Goal: Complete application form

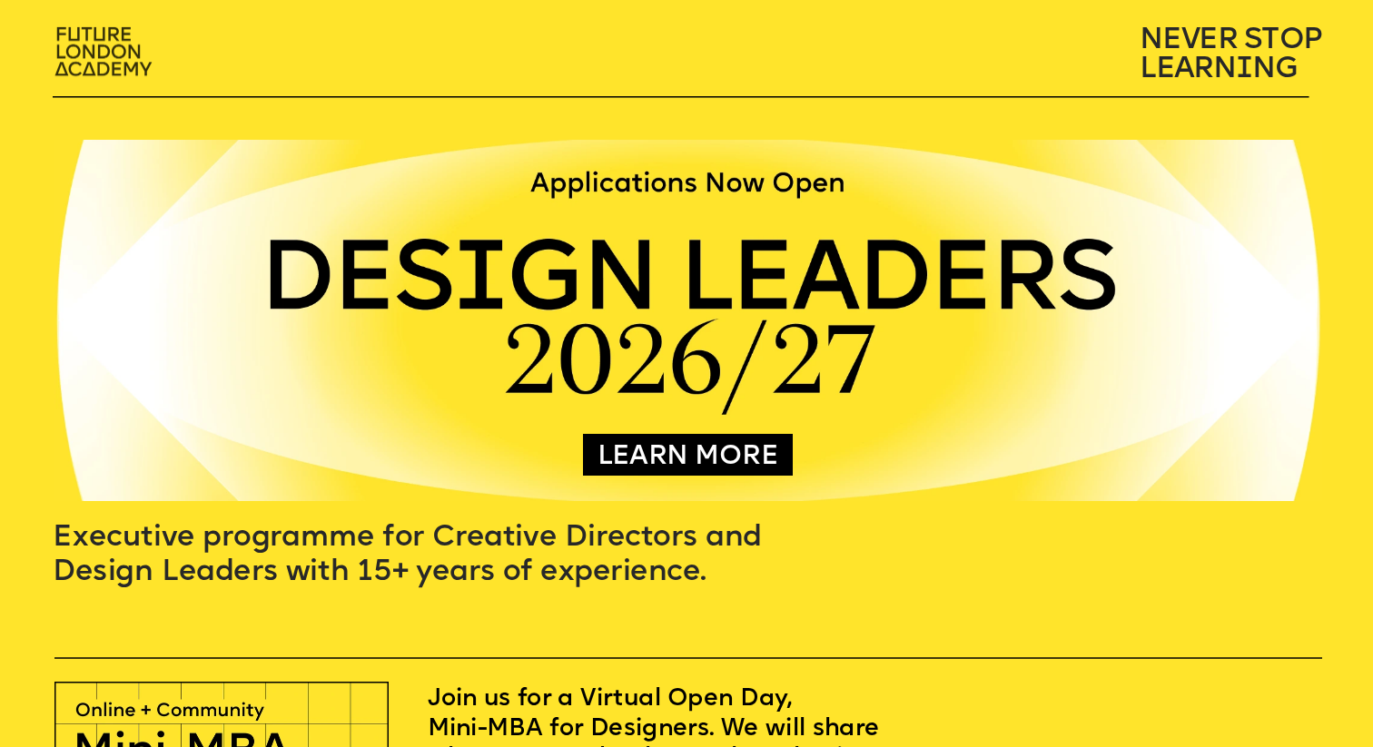
click at [98, 35] on img at bounding box center [105, 53] width 121 height 71
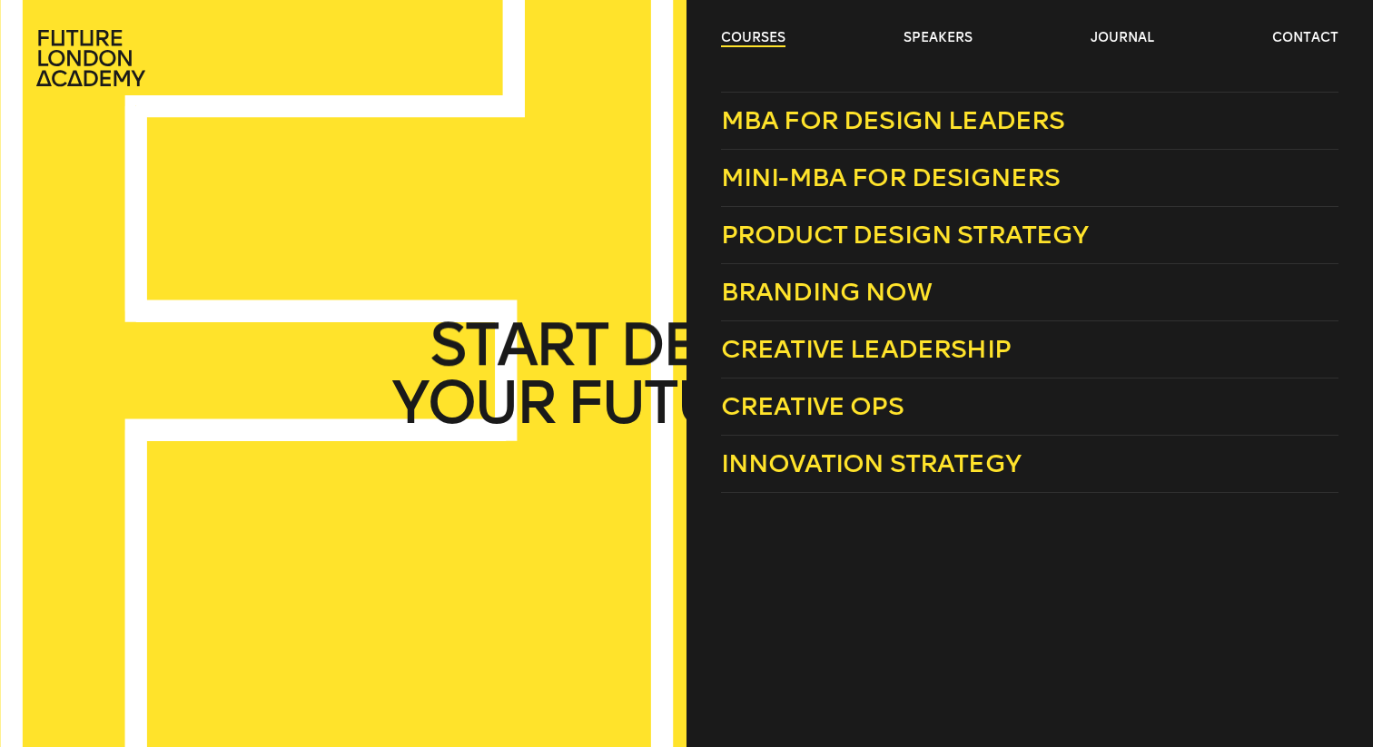
click at [766, 45] on link "courses" at bounding box center [753, 38] width 64 height 18
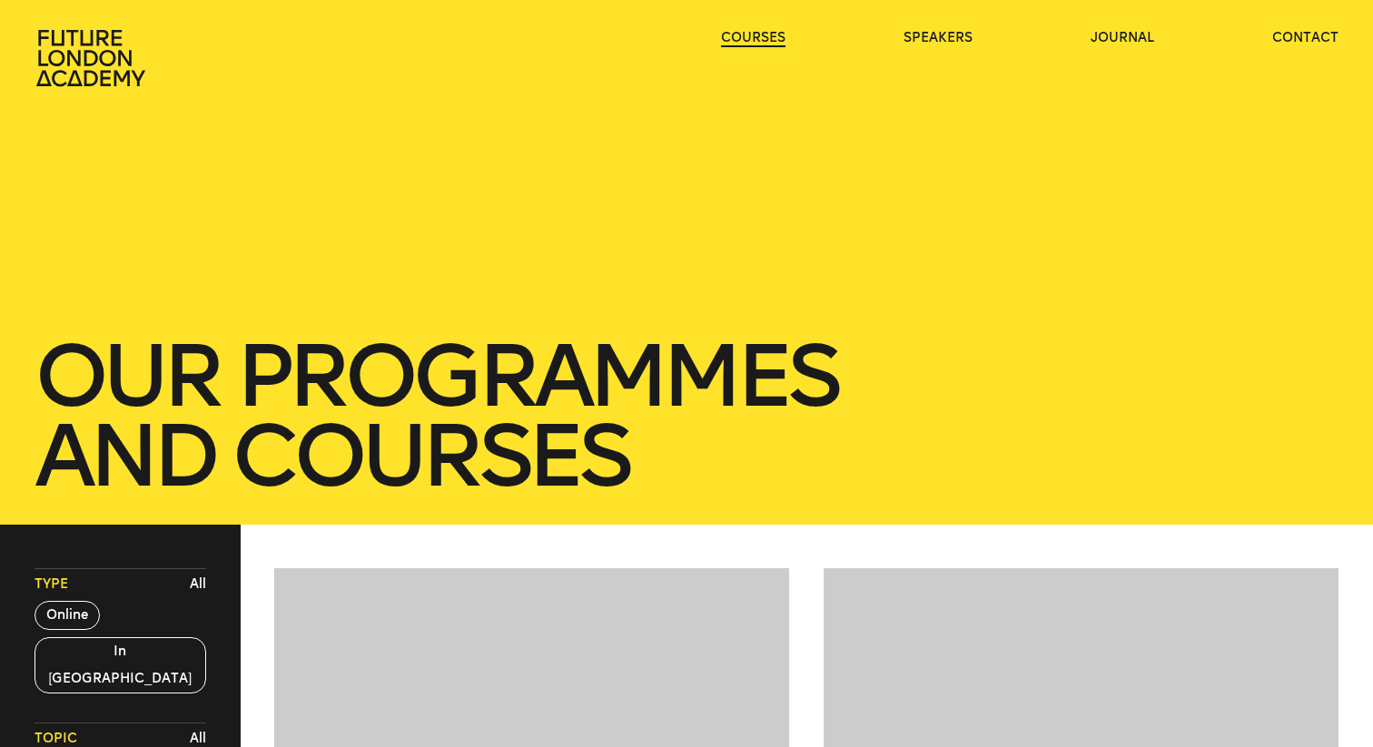
click at [766, 45] on link "courses" at bounding box center [753, 38] width 64 height 18
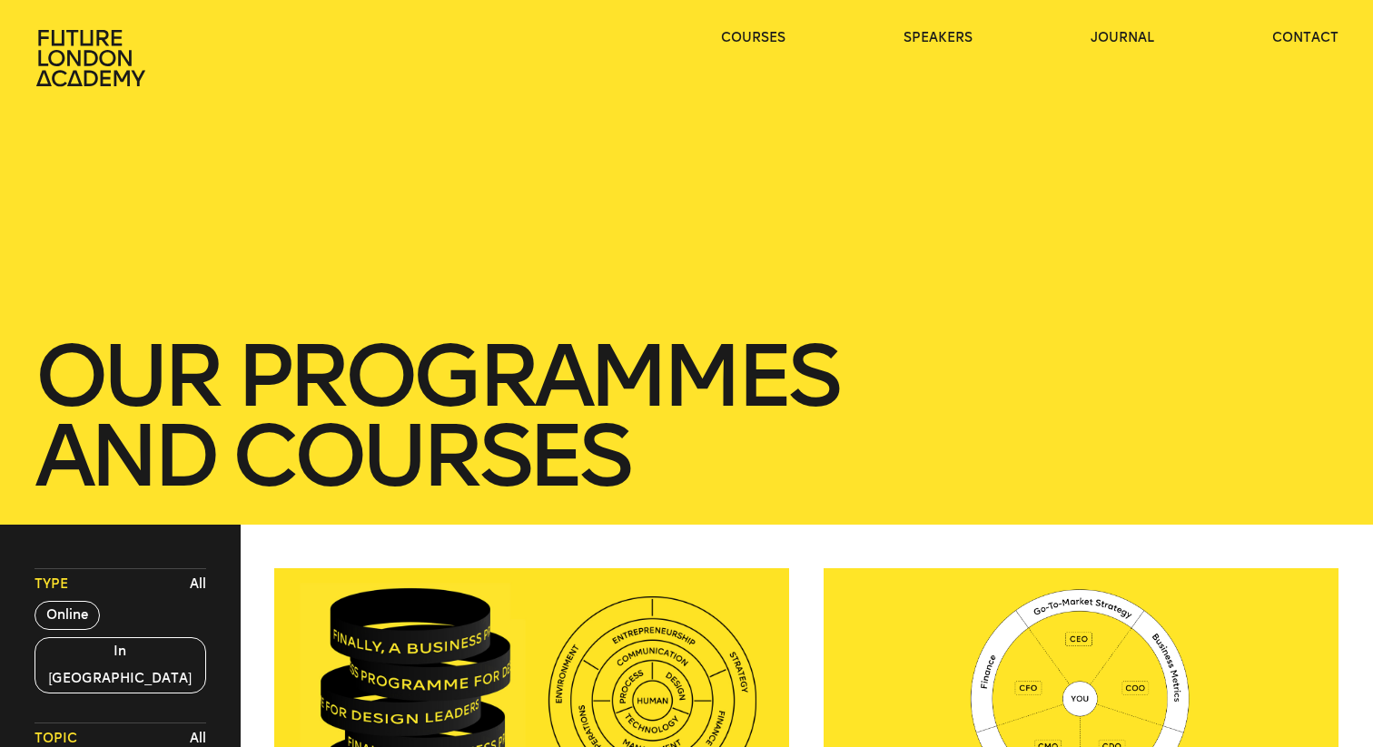
click at [766, 23] on header "courses speakers journal contact" at bounding box center [686, 43] width 1373 height 87
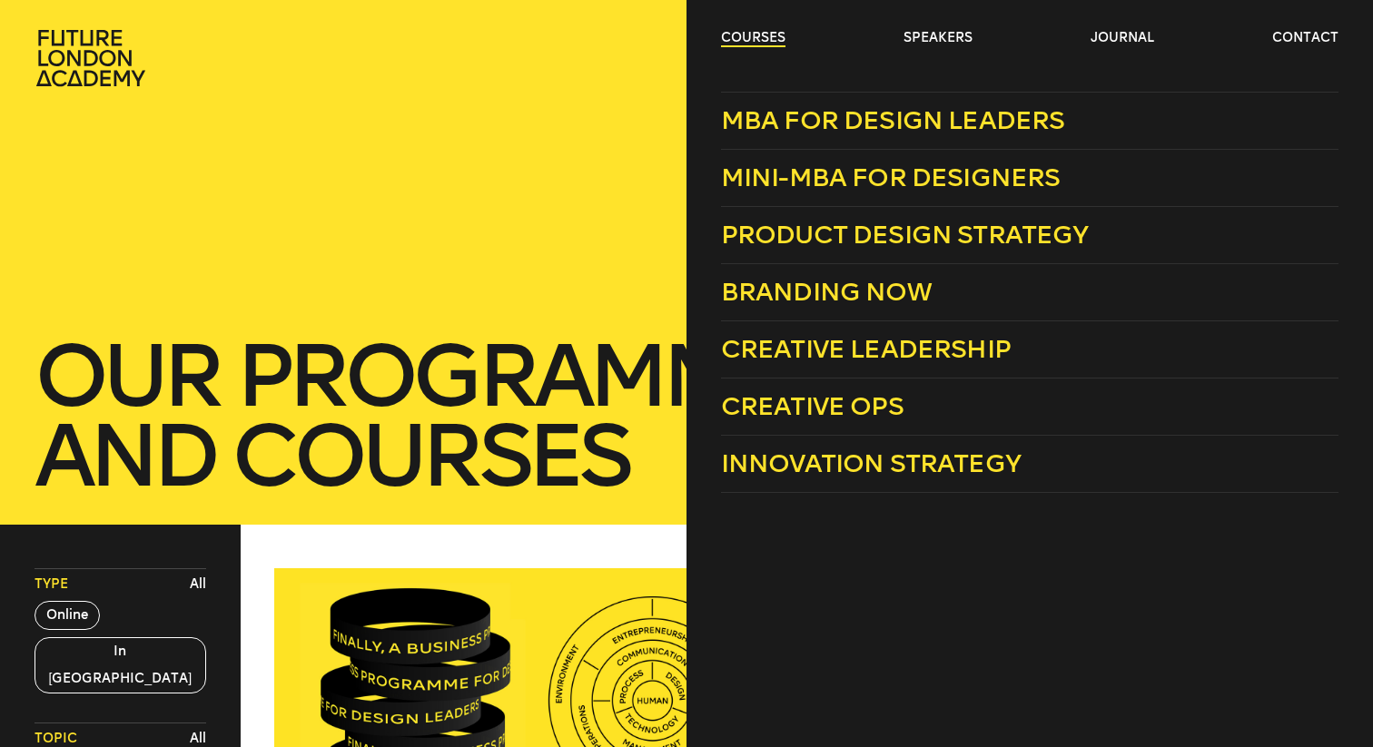
click at [761, 32] on link "courses" at bounding box center [753, 38] width 64 height 18
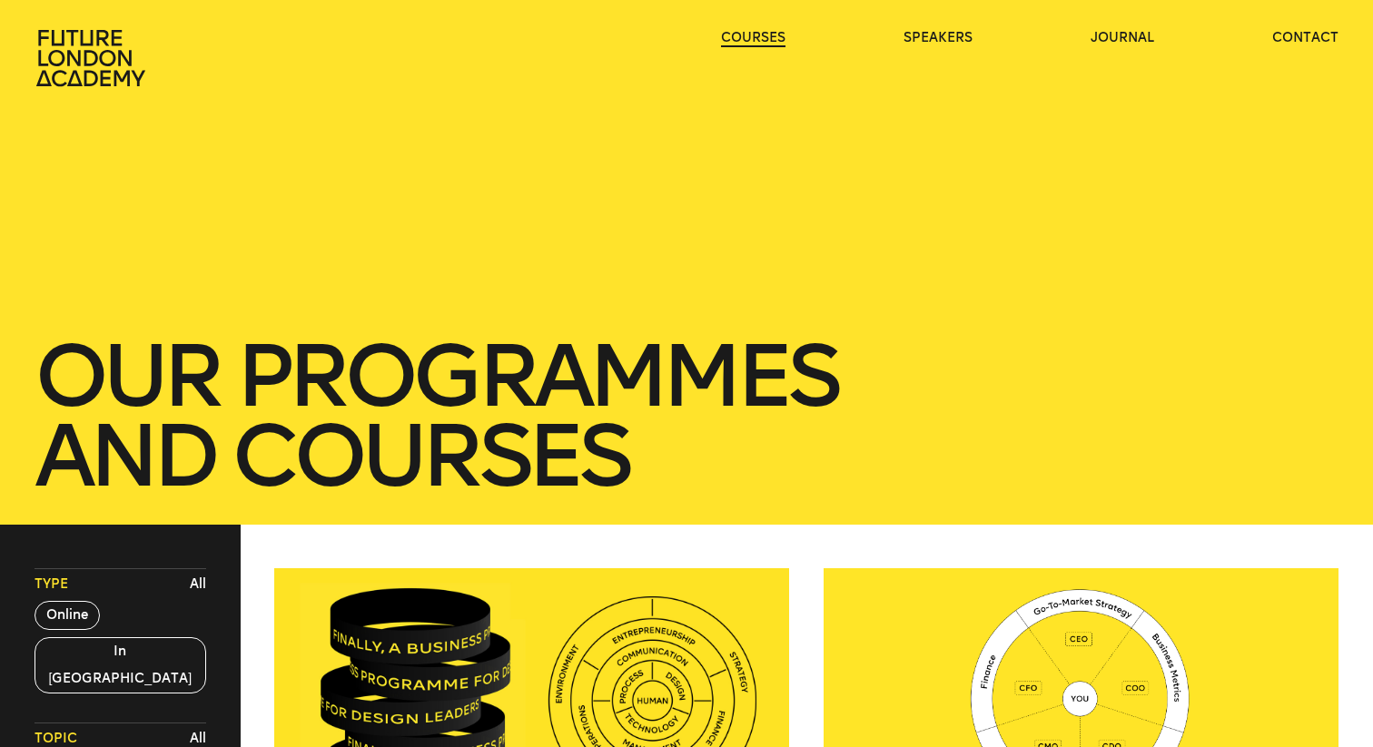
click at [761, 32] on link "courses" at bounding box center [753, 38] width 64 height 18
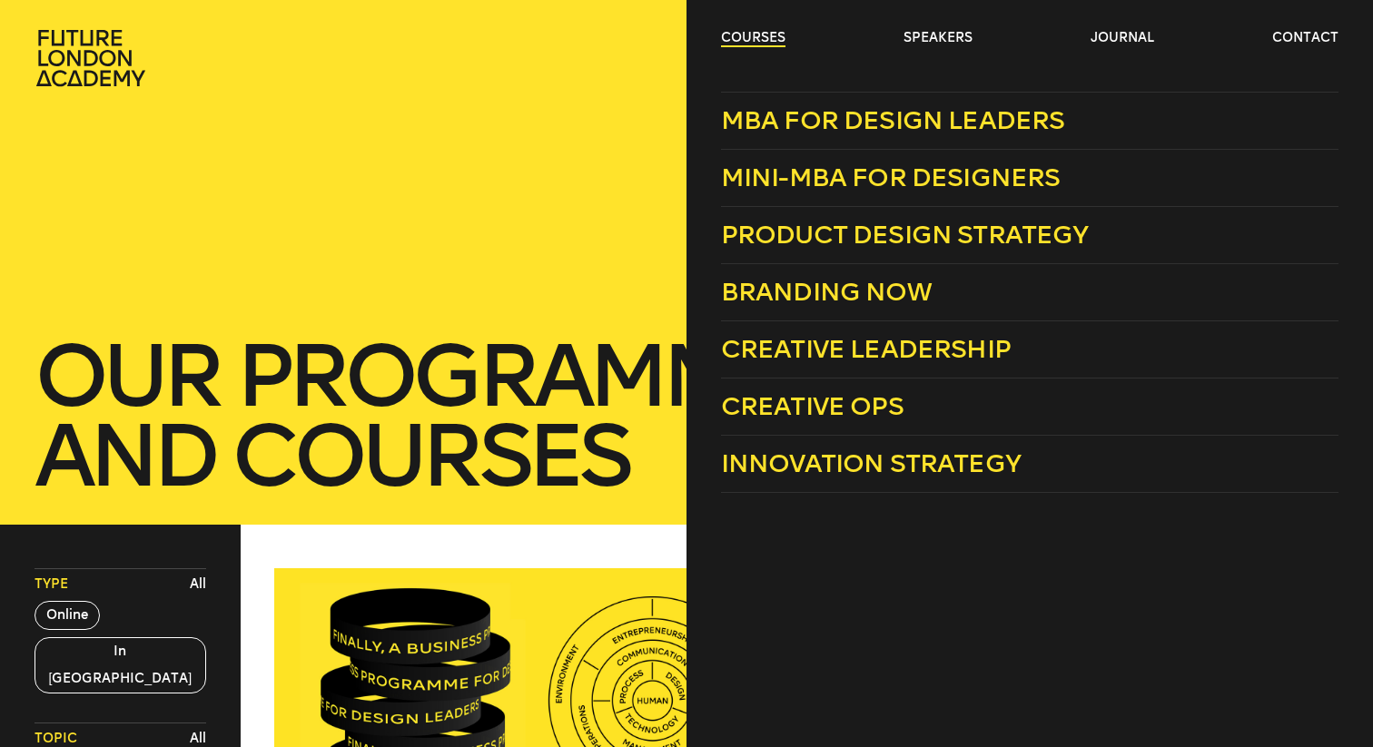
click at [764, 44] on link "courses" at bounding box center [753, 38] width 64 height 18
click at [767, 41] on link "courses" at bounding box center [753, 38] width 64 height 18
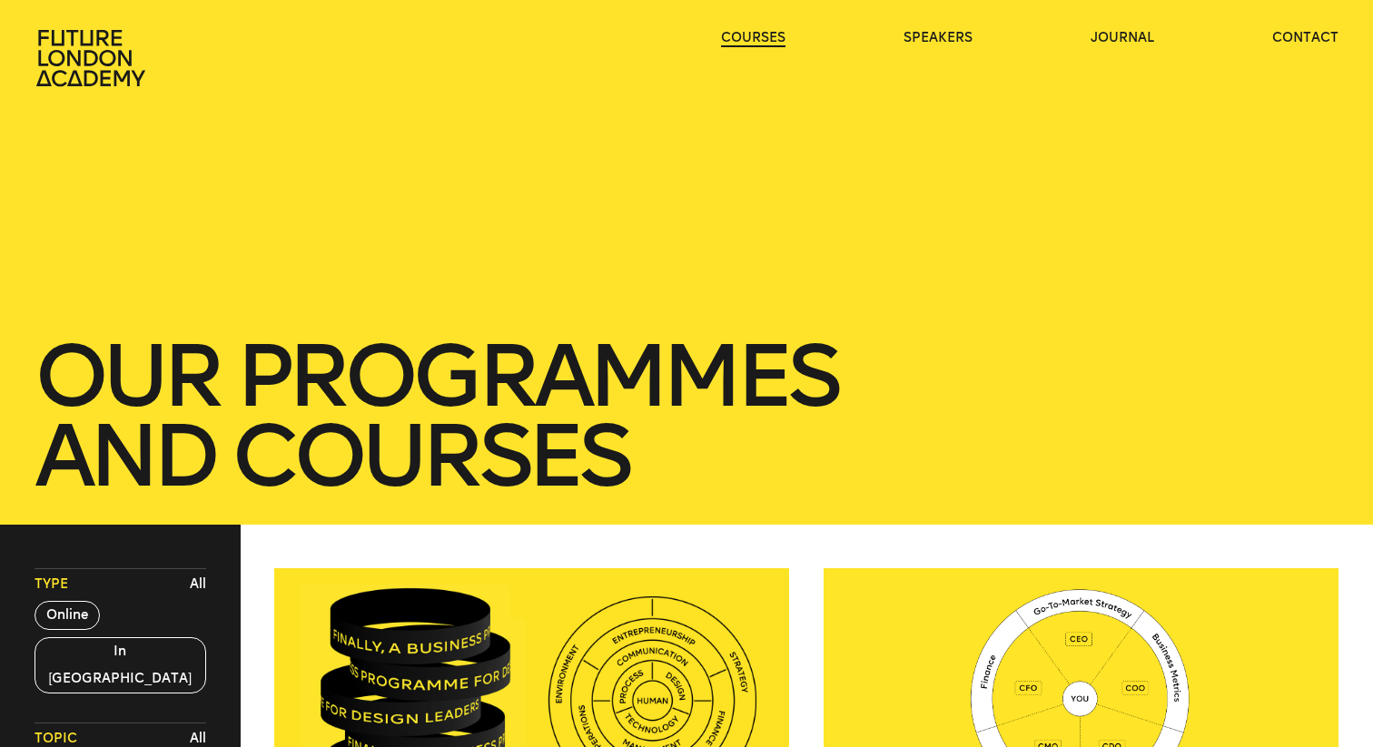
click at [766, 44] on link "courses" at bounding box center [753, 38] width 64 height 18
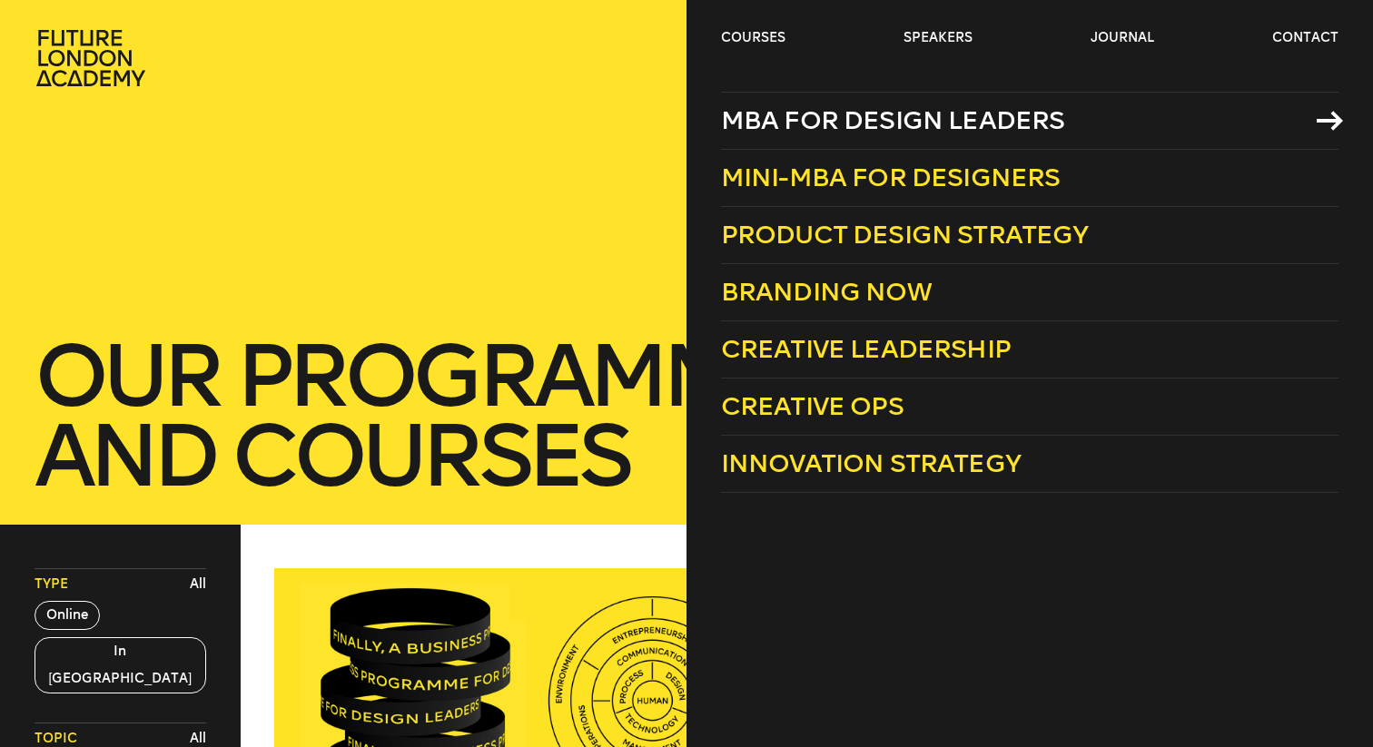
click at [864, 130] on span "MBA for Design Leaders" at bounding box center [893, 120] width 344 height 30
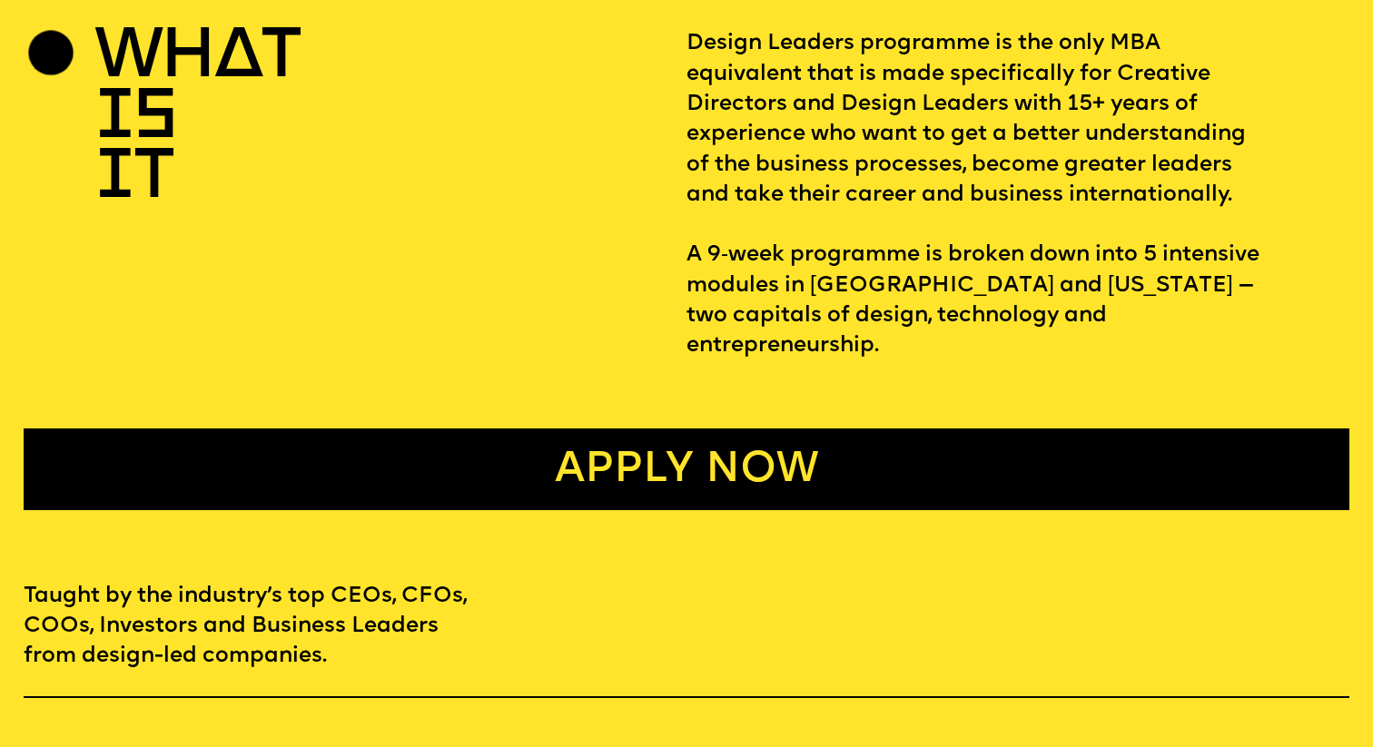
scroll to position [824, 0]
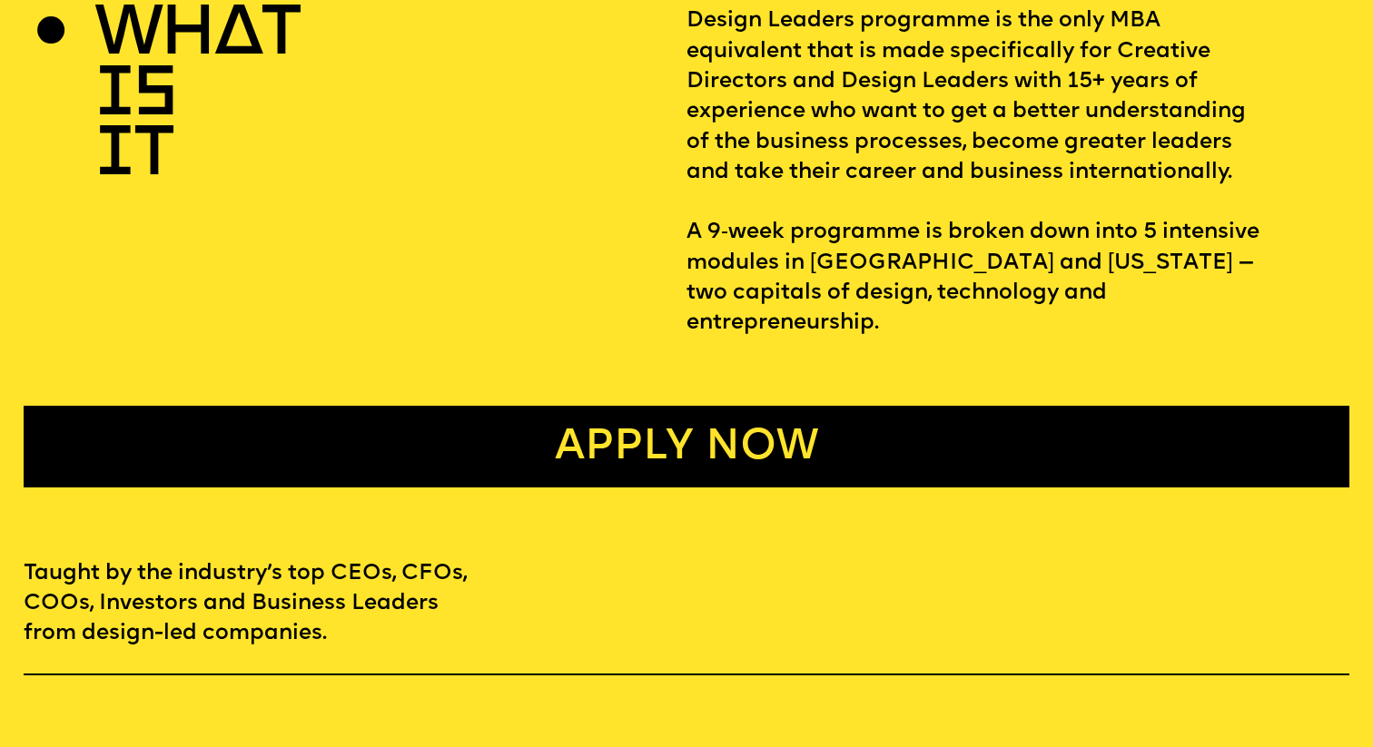
click at [626, 406] on link "Apply now" at bounding box center [686, 447] width 1325 height 82
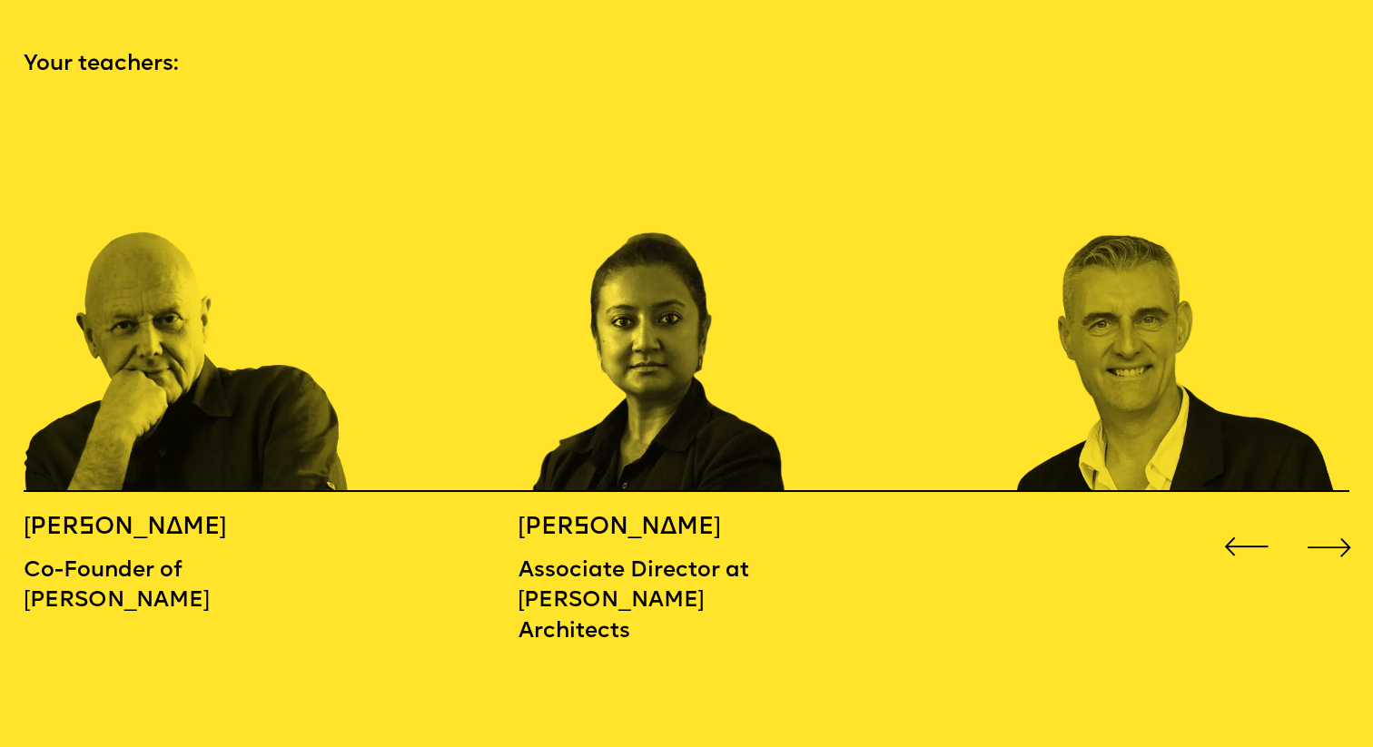
scroll to position [2059, 0]
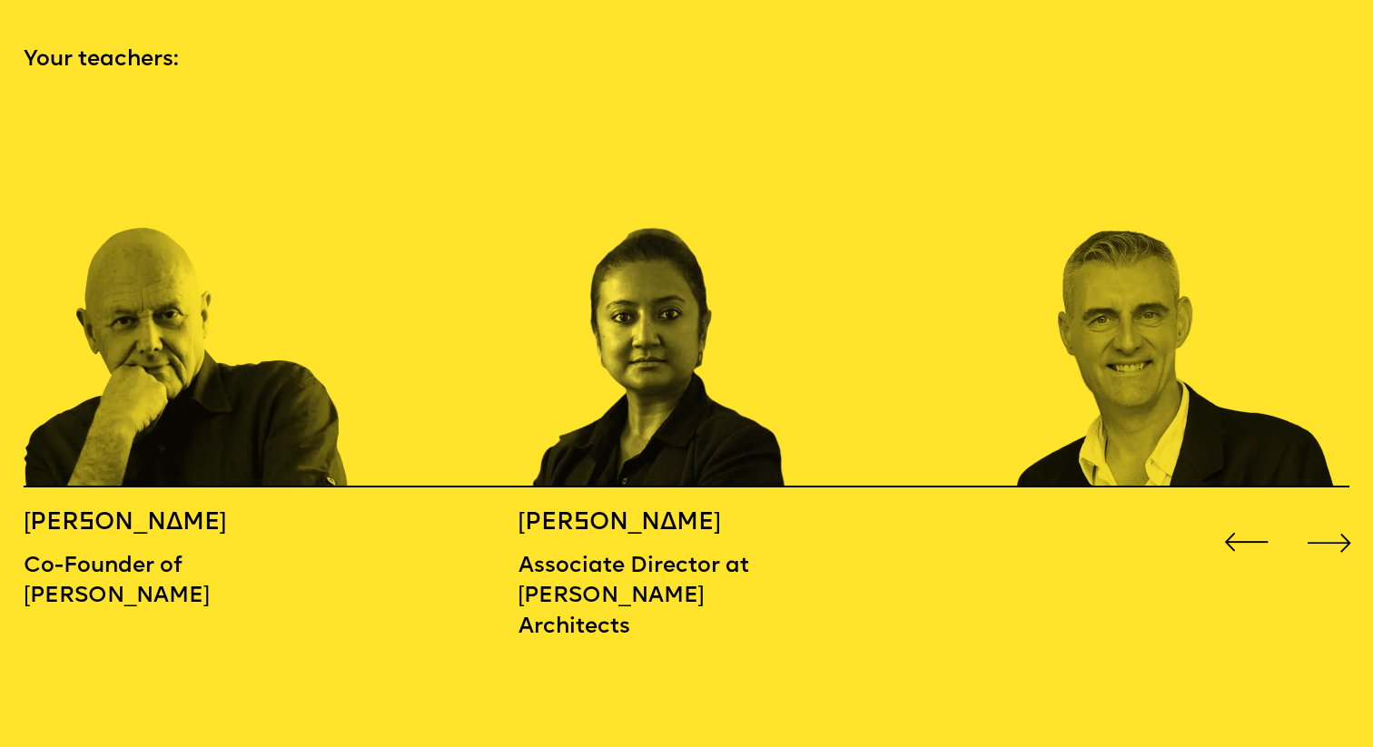
click at [1340, 515] on div "Next slide" at bounding box center [1329, 542] width 54 height 54
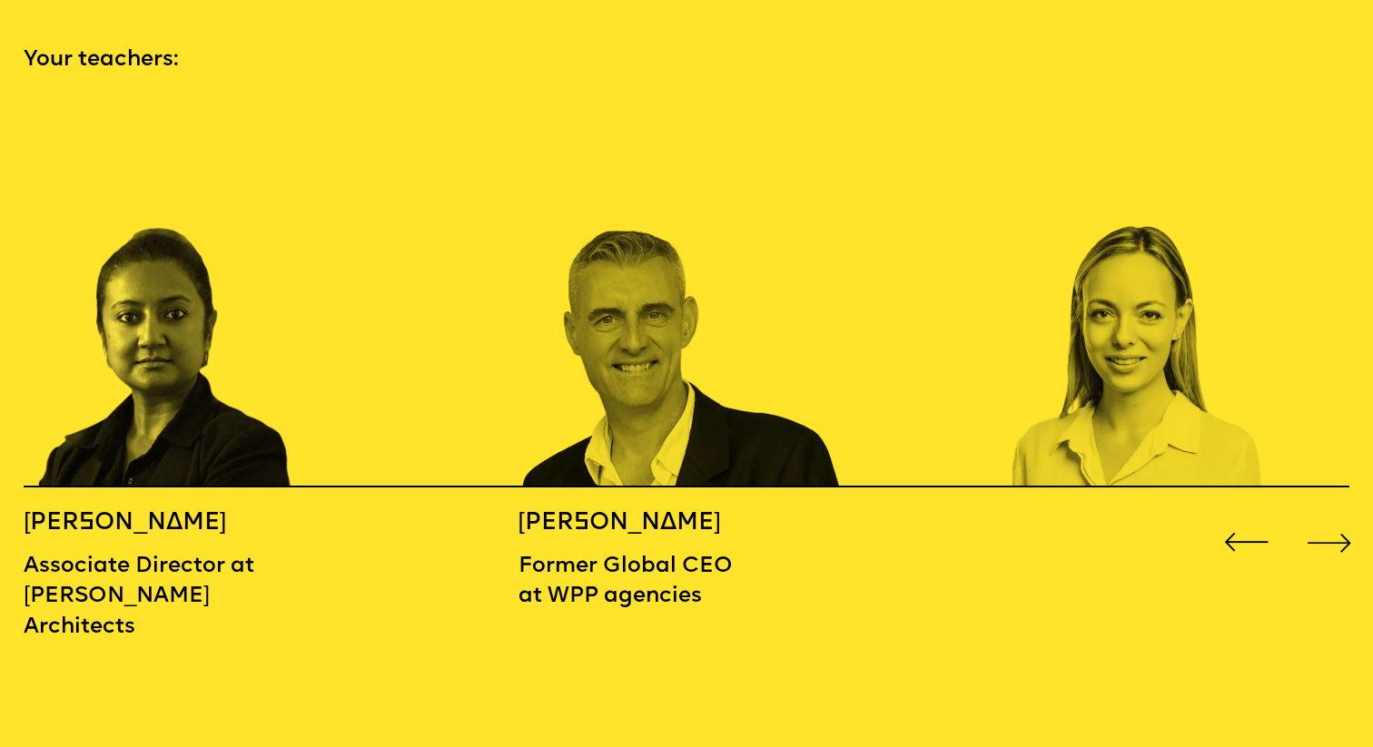
click at [1338, 515] on div "Next slide" at bounding box center [1329, 542] width 54 height 54
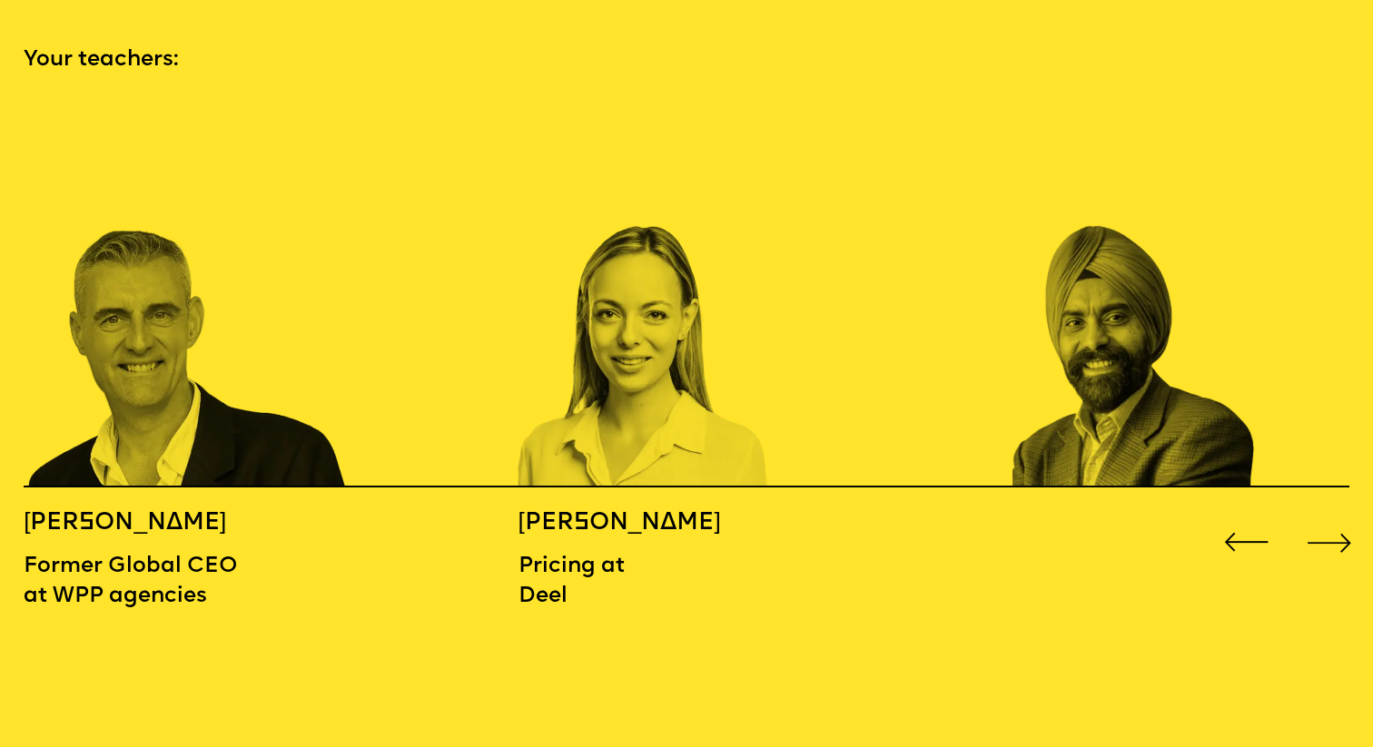
click at [1338, 515] on div "Next slide" at bounding box center [1329, 542] width 54 height 54
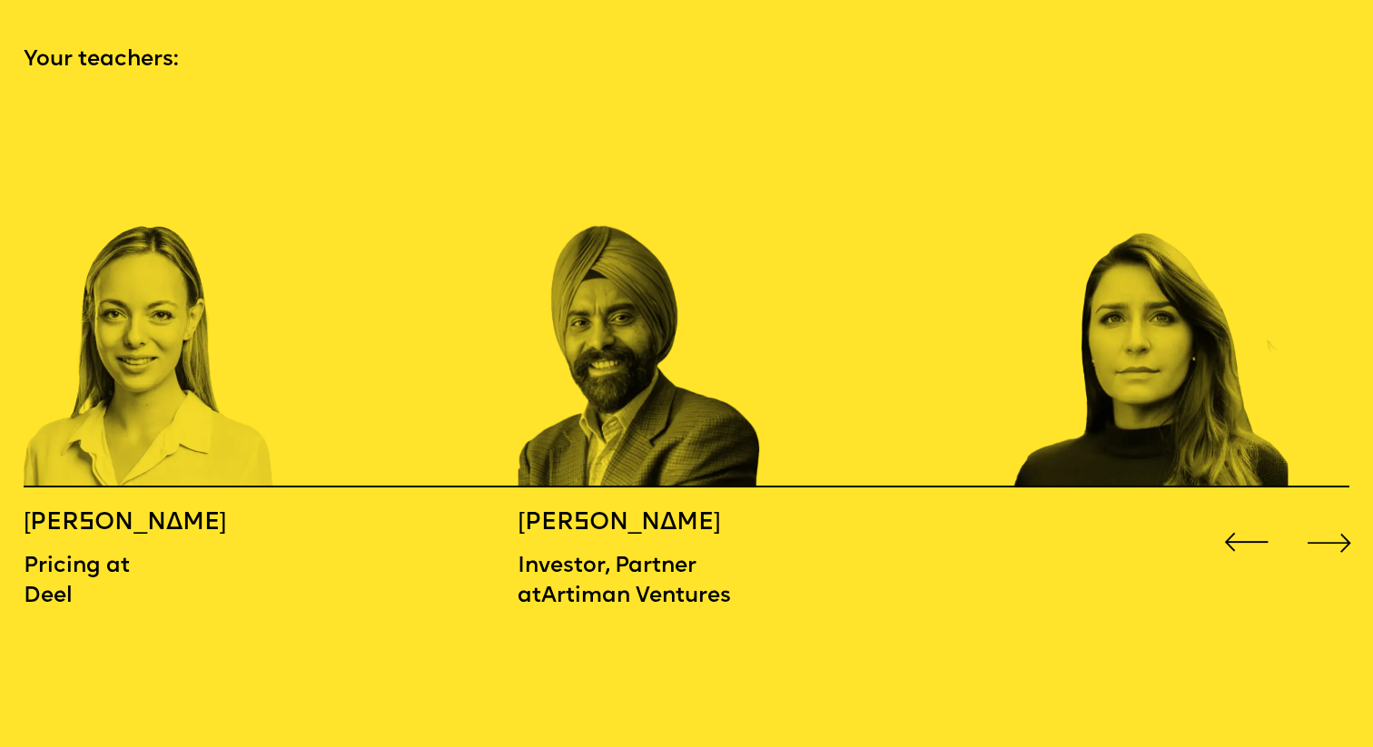
click at [1338, 515] on div "Next slide" at bounding box center [1329, 542] width 54 height 54
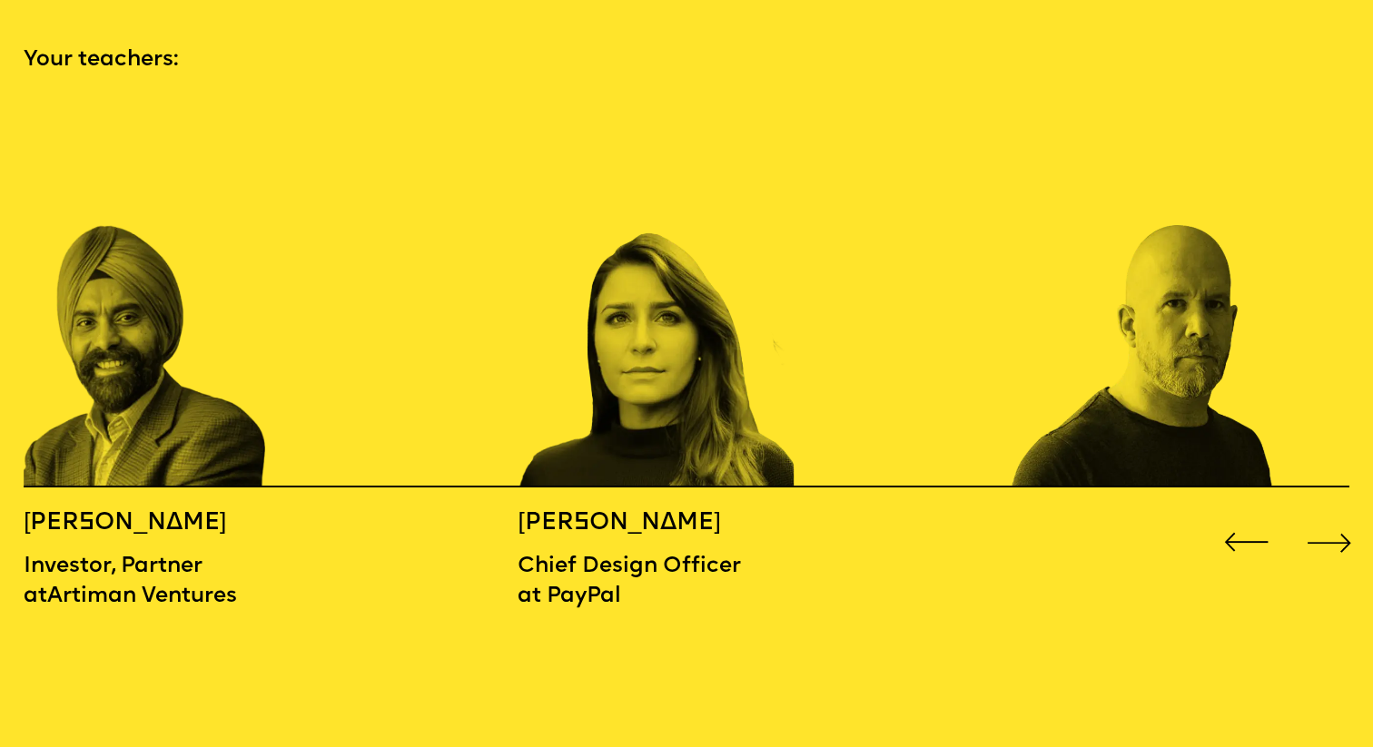
click at [1338, 515] on div "Next slide" at bounding box center [1329, 542] width 54 height 54
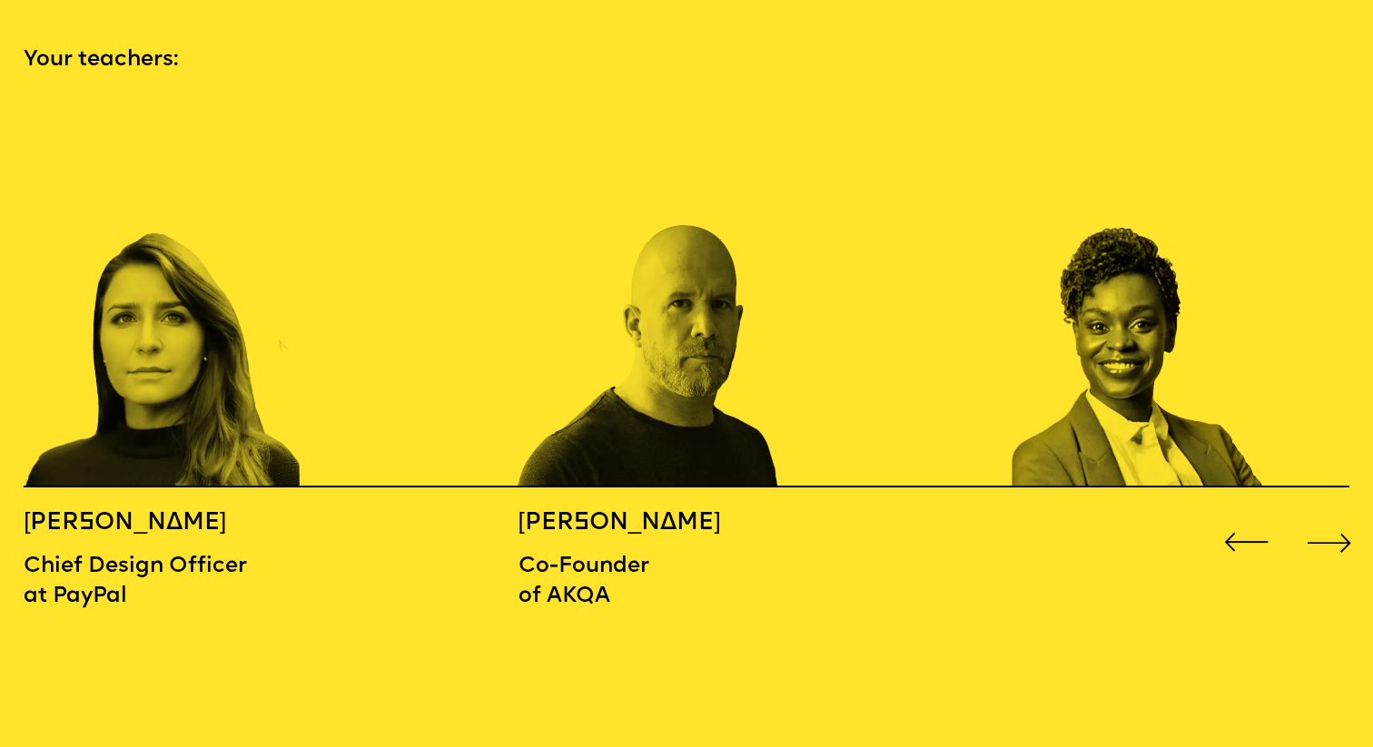
click at [1338, 515] on div "Next slide" at bounding box center [1329, 542] width 54 height 54
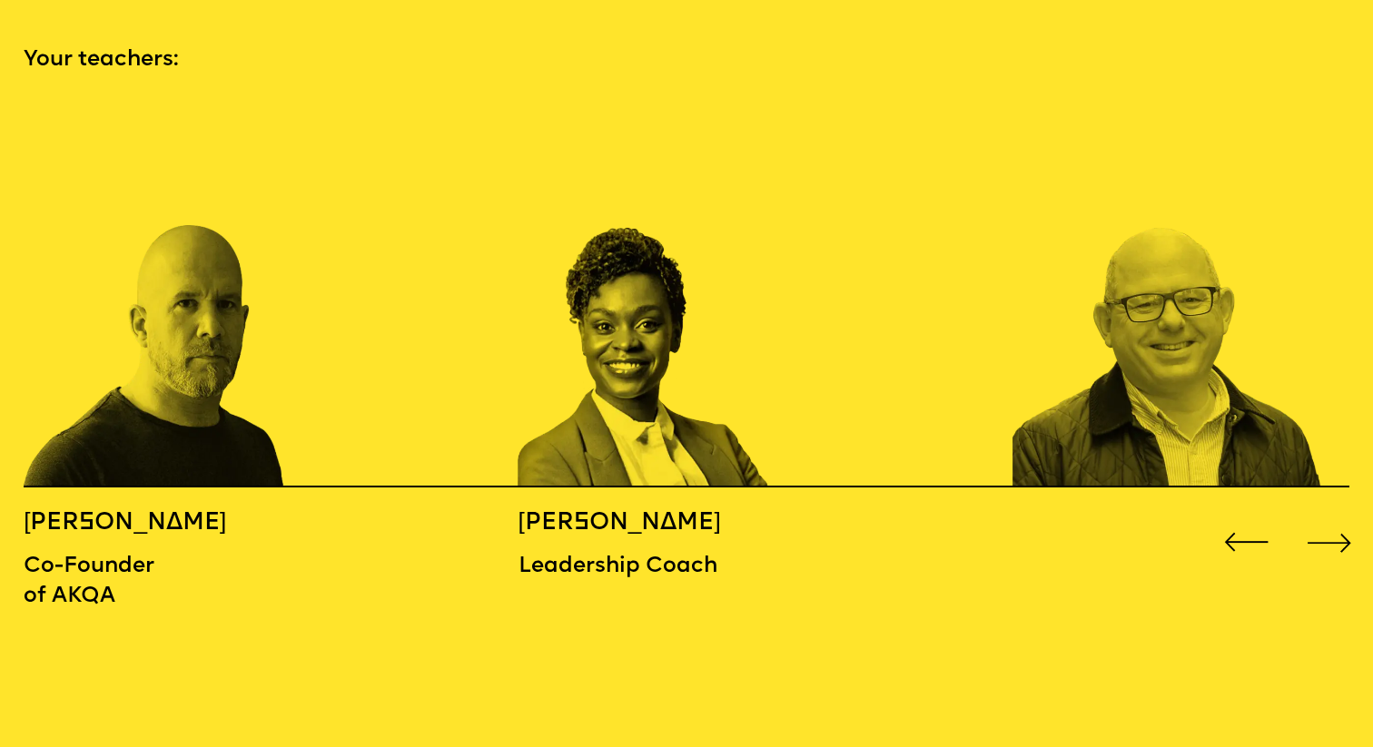
click at [1338, 515] on div "Next slide" at bounding box center [1329, 542] width 54 height 54
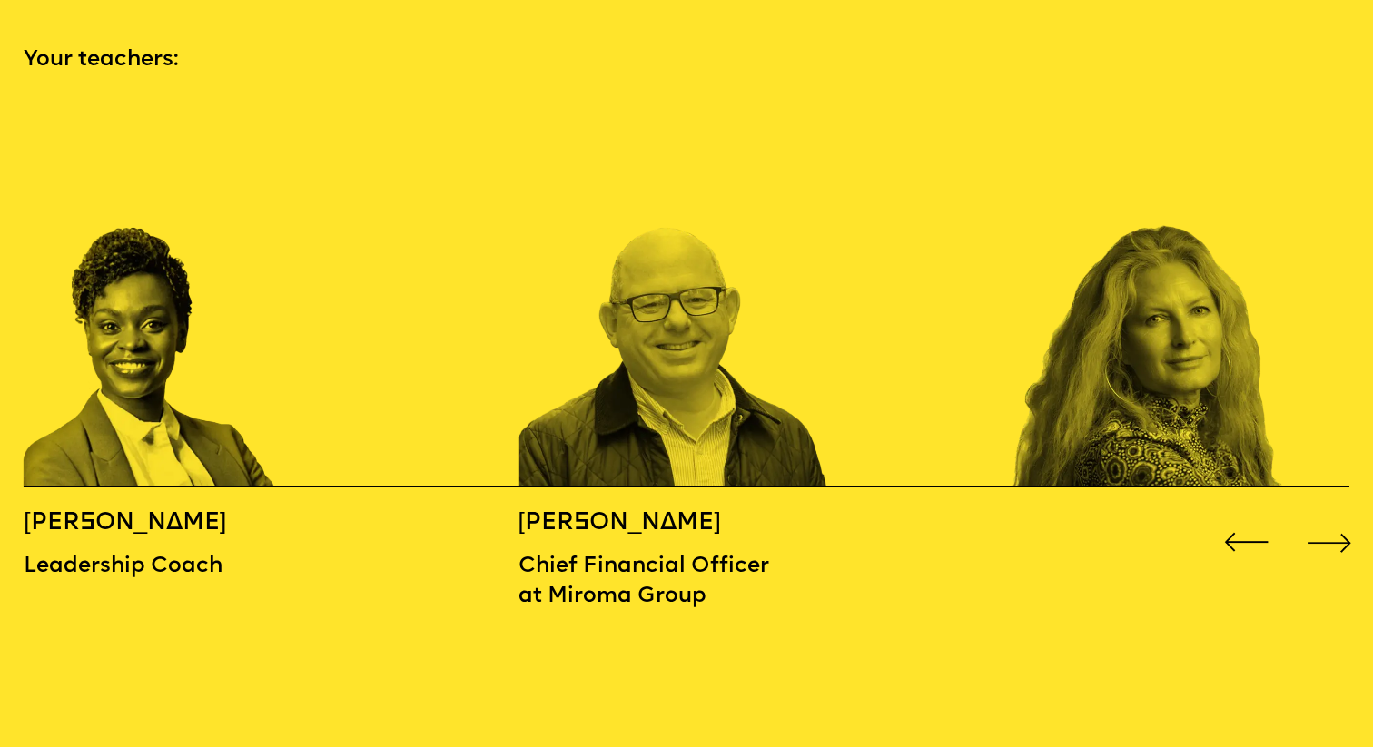
click at [1338, 515] on div "Next slide" at bounding box center [1329, 542] width 54 height 54
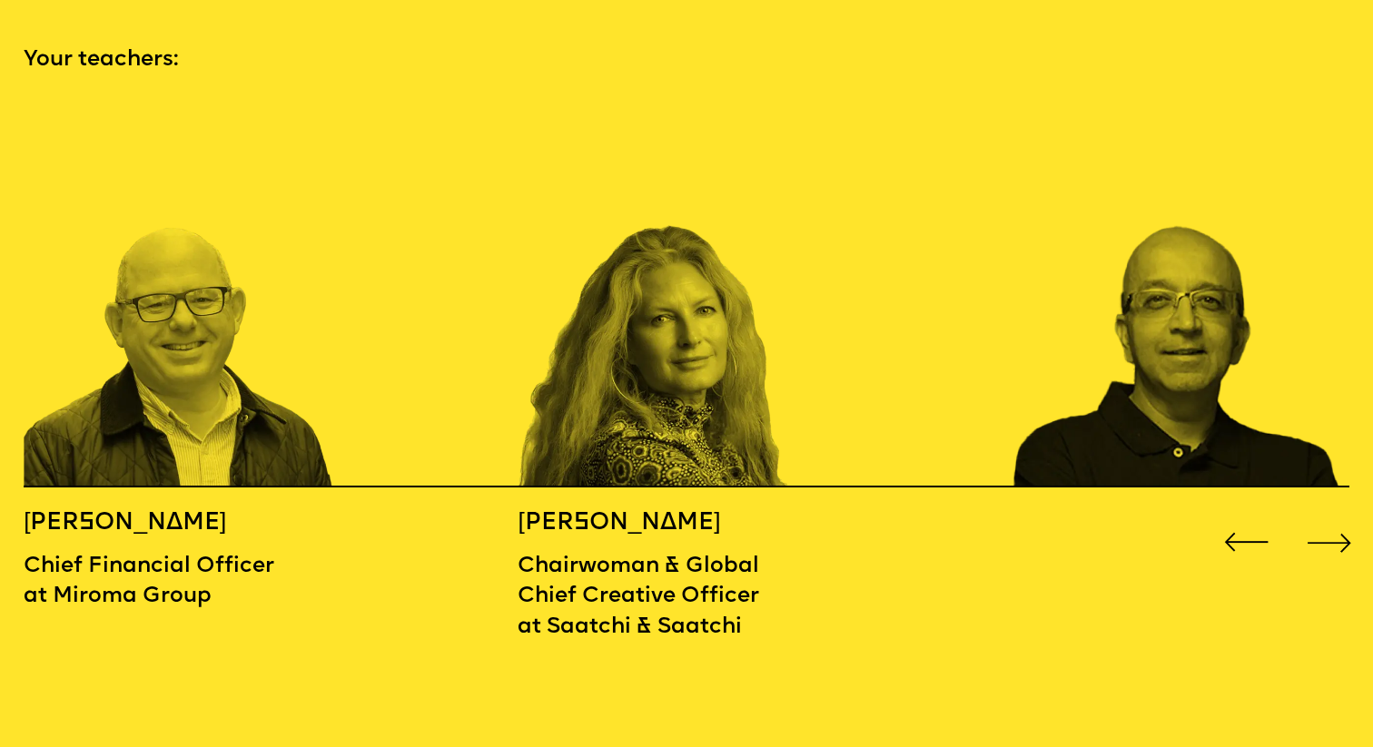
click at [1338, 515] on div "Next slide" at bounding box center [1329, 542] width 54 height 54
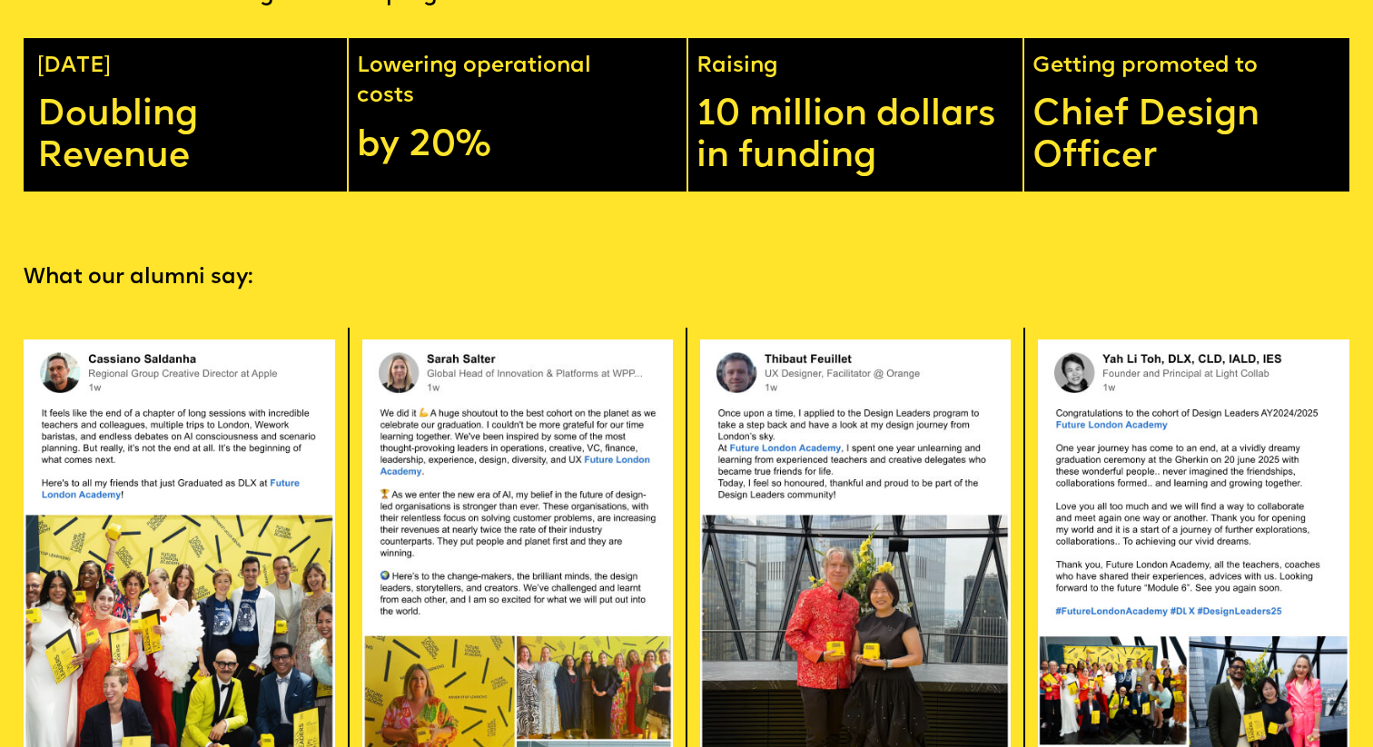
scroll to position [3627, 0]
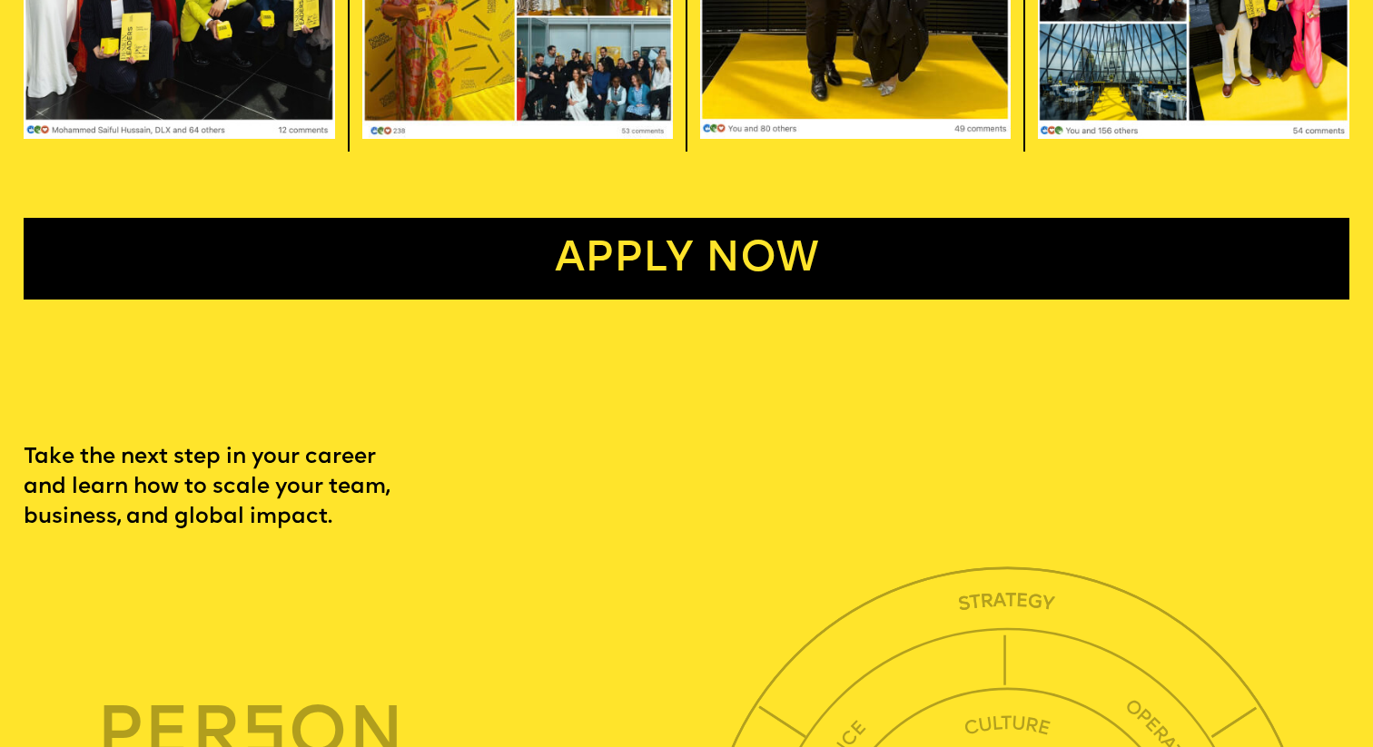
click at [422, 218] on link "Apply now" at bounding box center [686, 259] width 1325 height 82
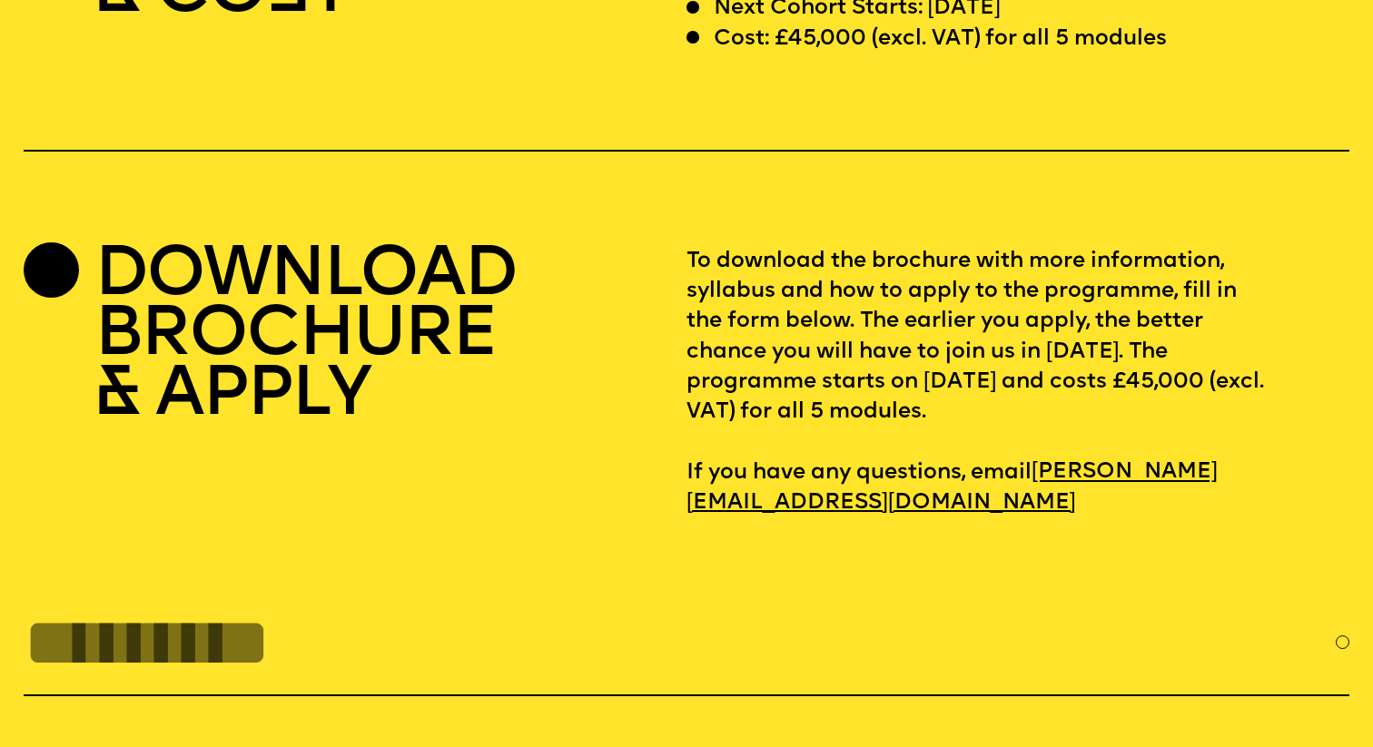
scroll to position [5818, 0]
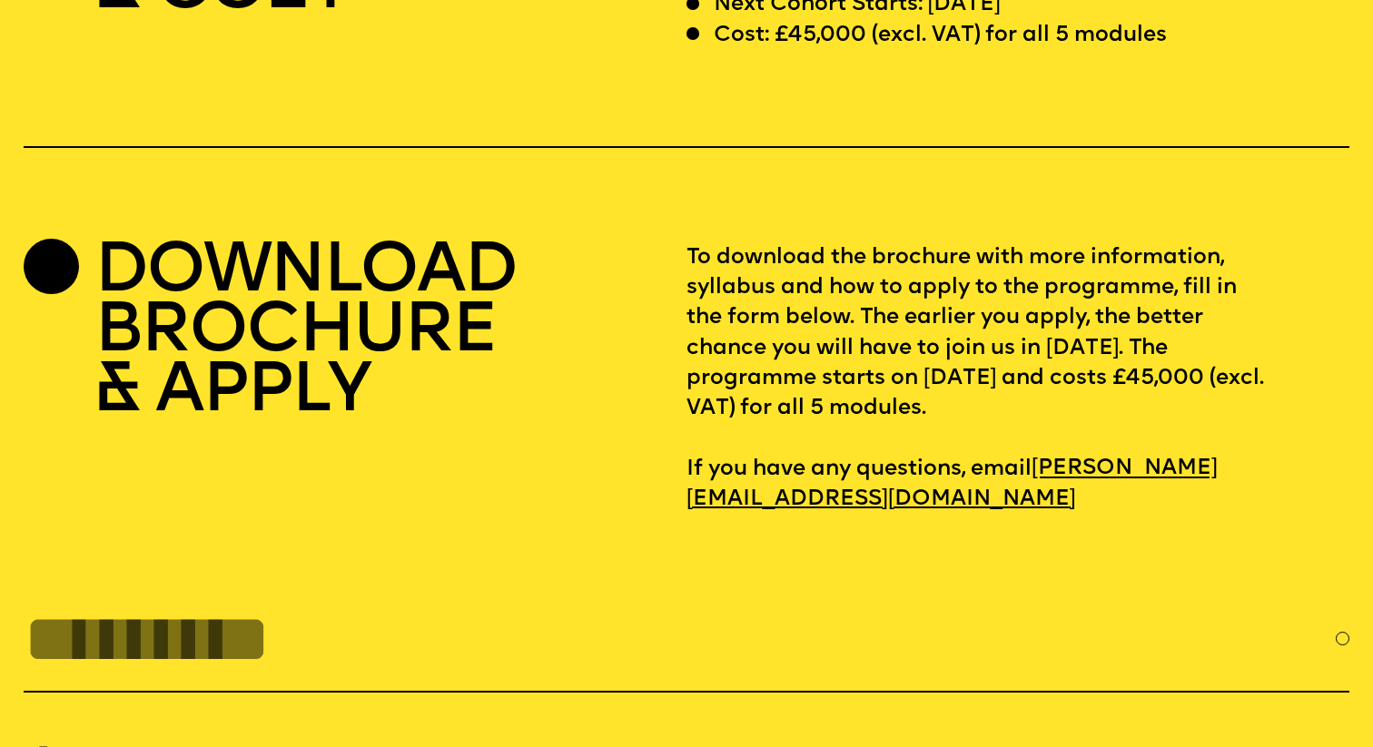
click at [358, 267] on h2 "DOWNLOAD BROCHURE & APPLY" at bounding box center [305, 333] width 422 height 181
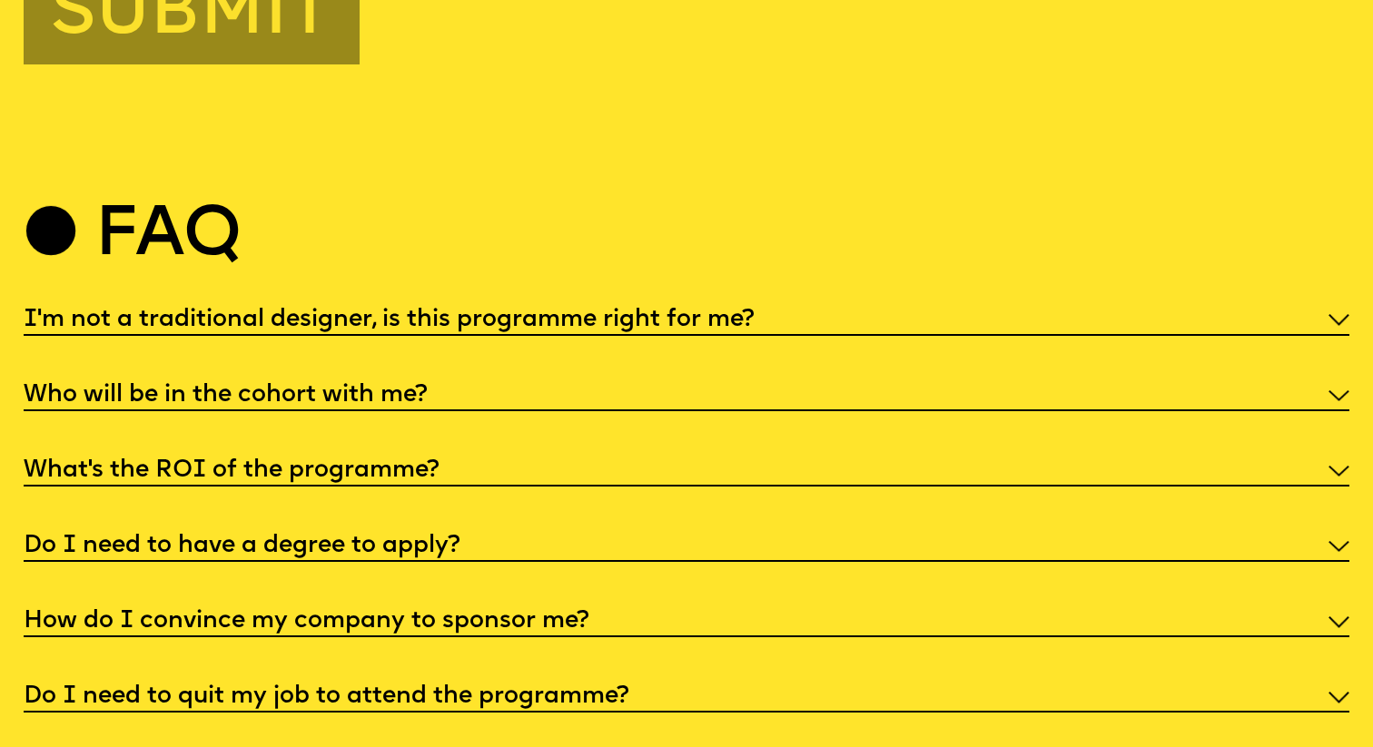
scroll to position [6990, 0]
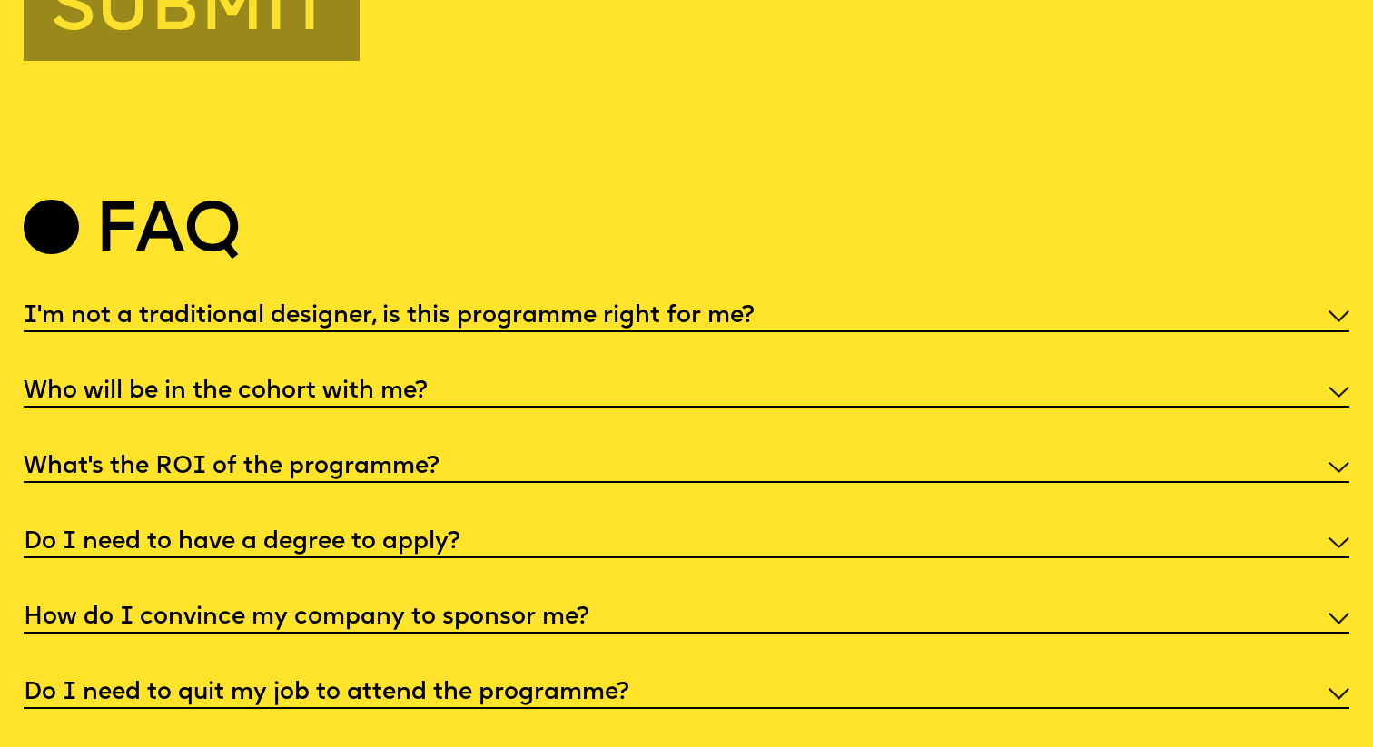
click at [433, 534] on h5 "Do I need to have a degree to apply?" at bounding box center [242, 543] width 437 height 18
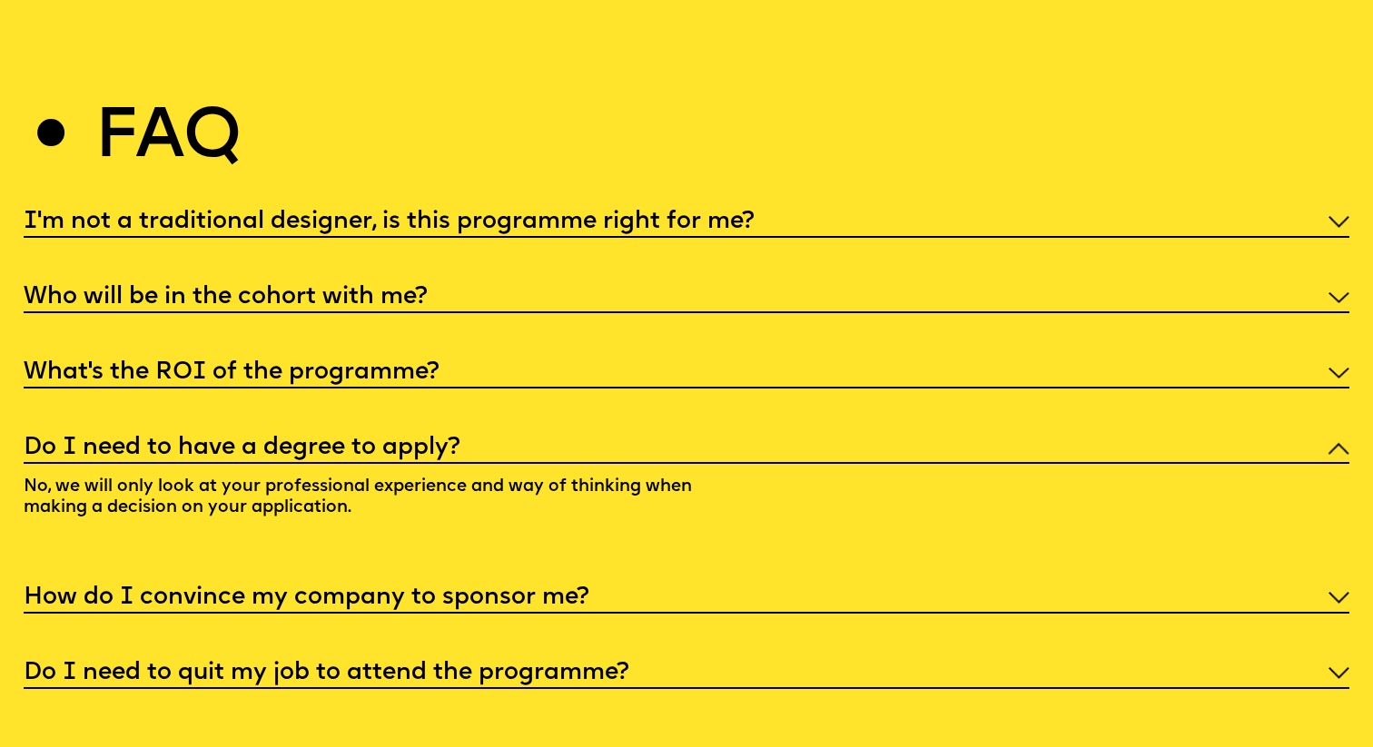
scroll to position [7083, 0]
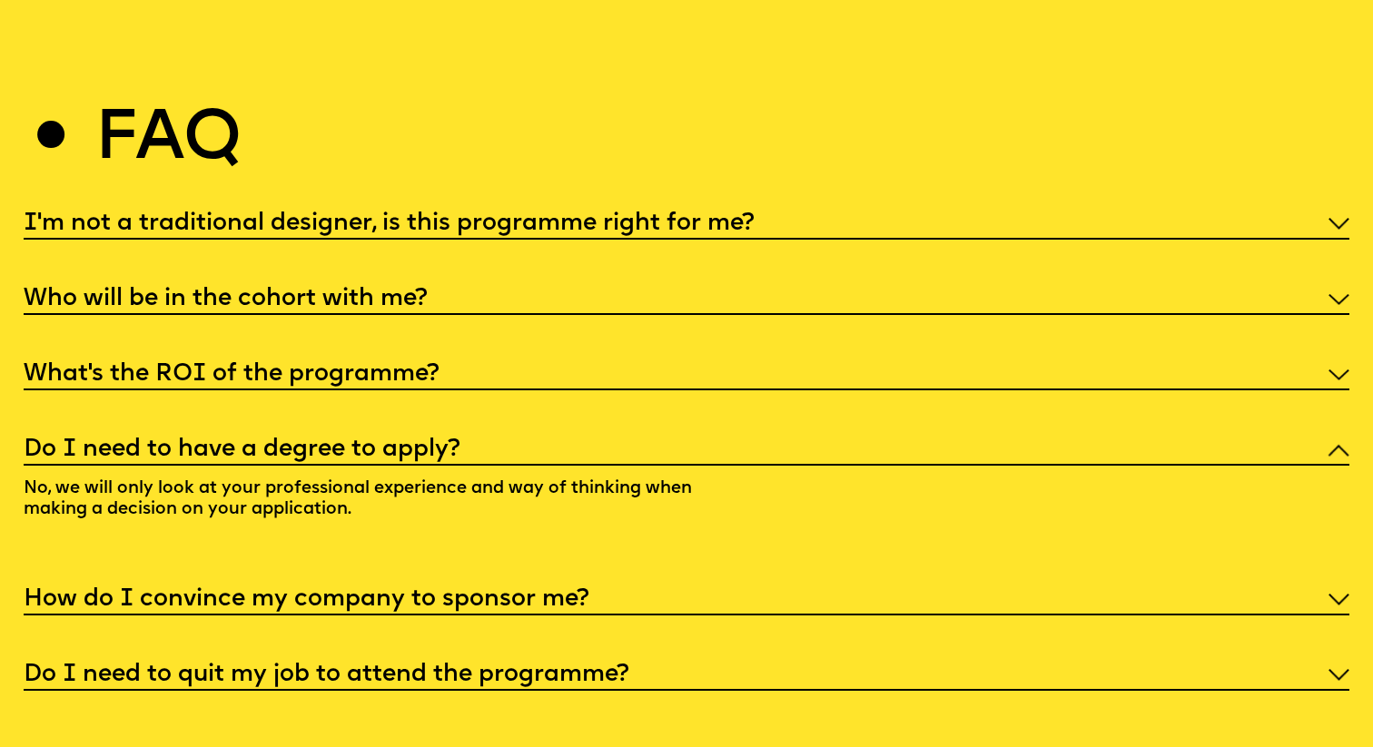
click at [401, 219] on h5 "I'm not a traditional designer, is this programme right for me?" at bounding box center [389, 224] width 731 height 18
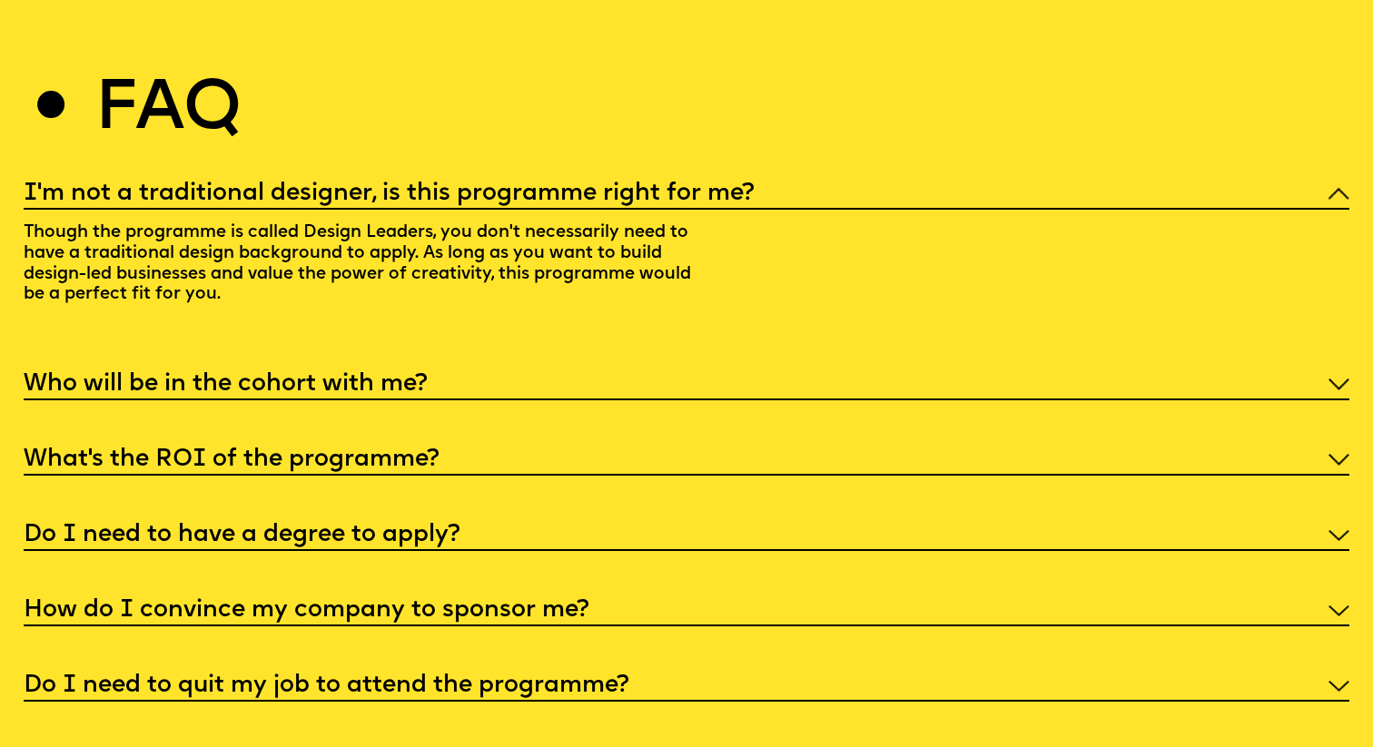
scroll to position [7115, 0]
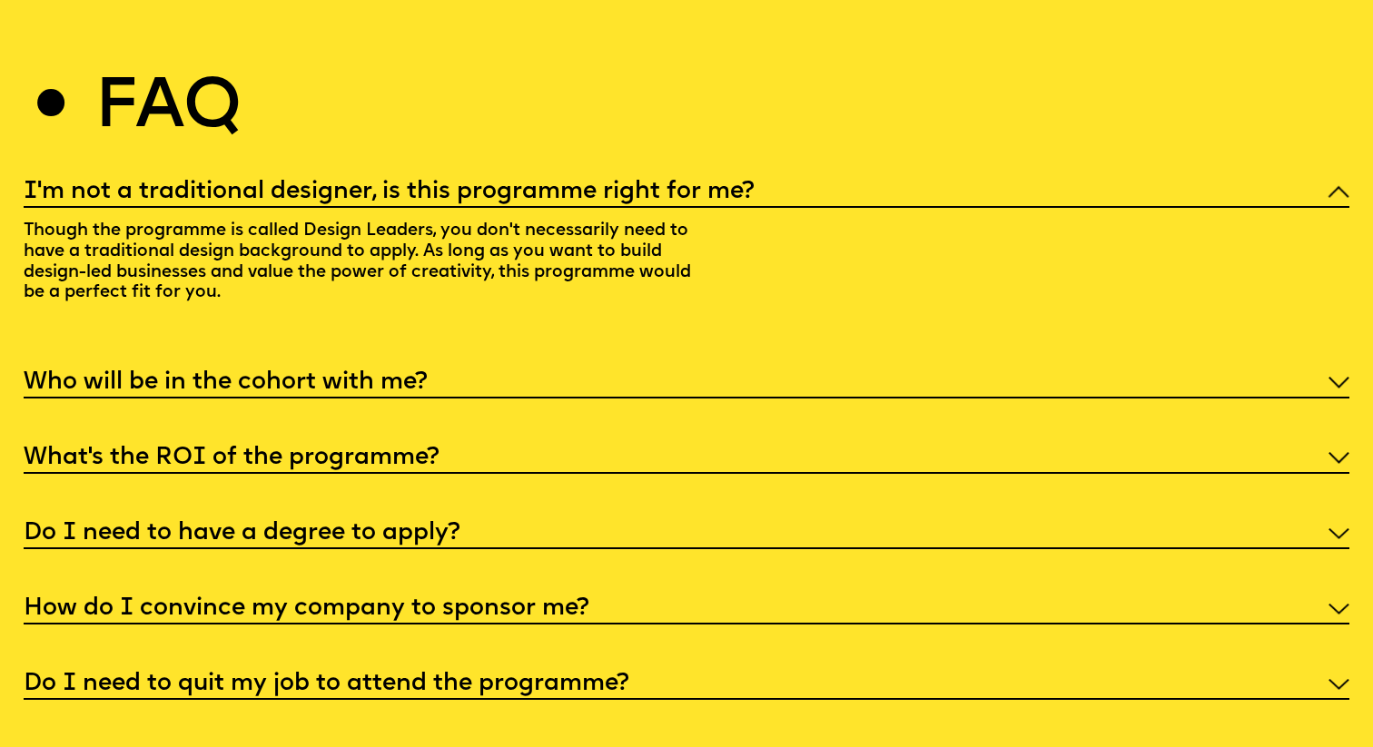
click at [272, 374] on h5 "Who will be in the cohort with me?" at bounding box center [226, 383] width 404 height 18
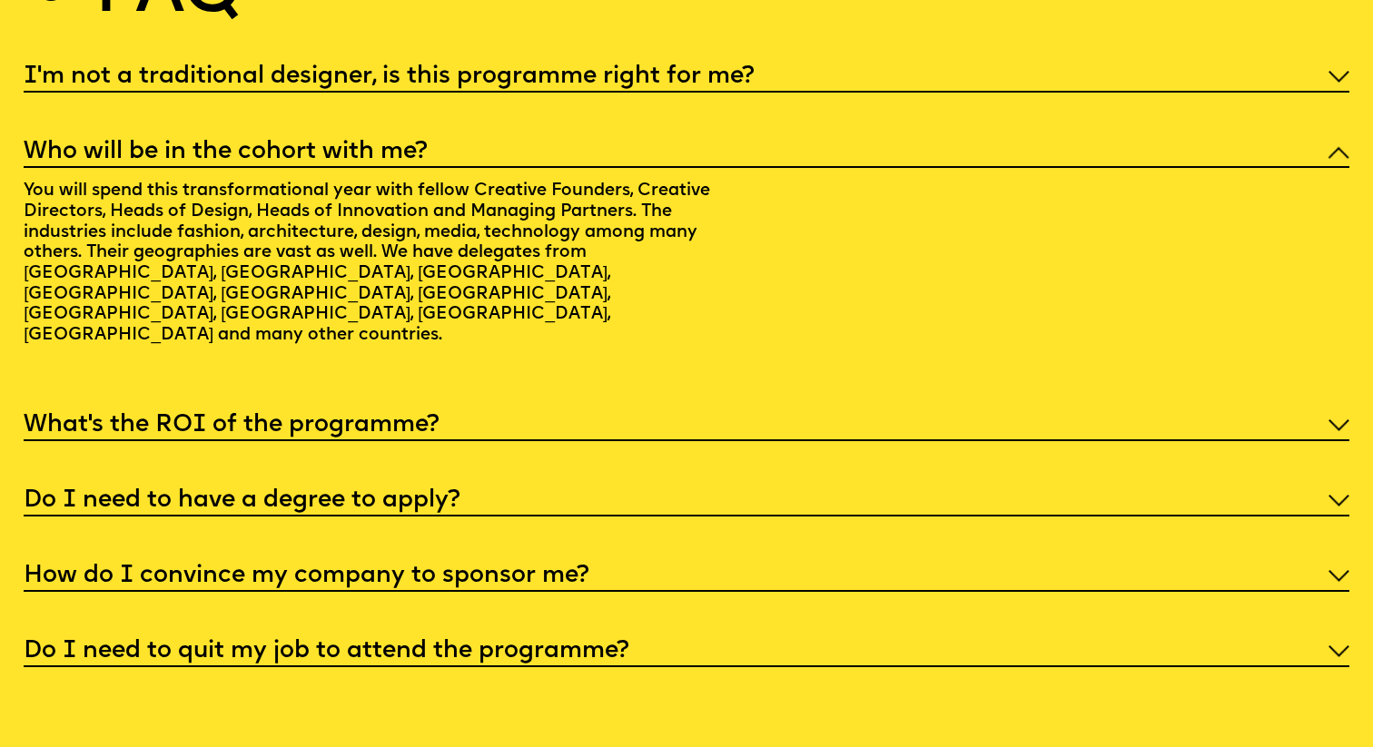
scroll to position [7232, 0]
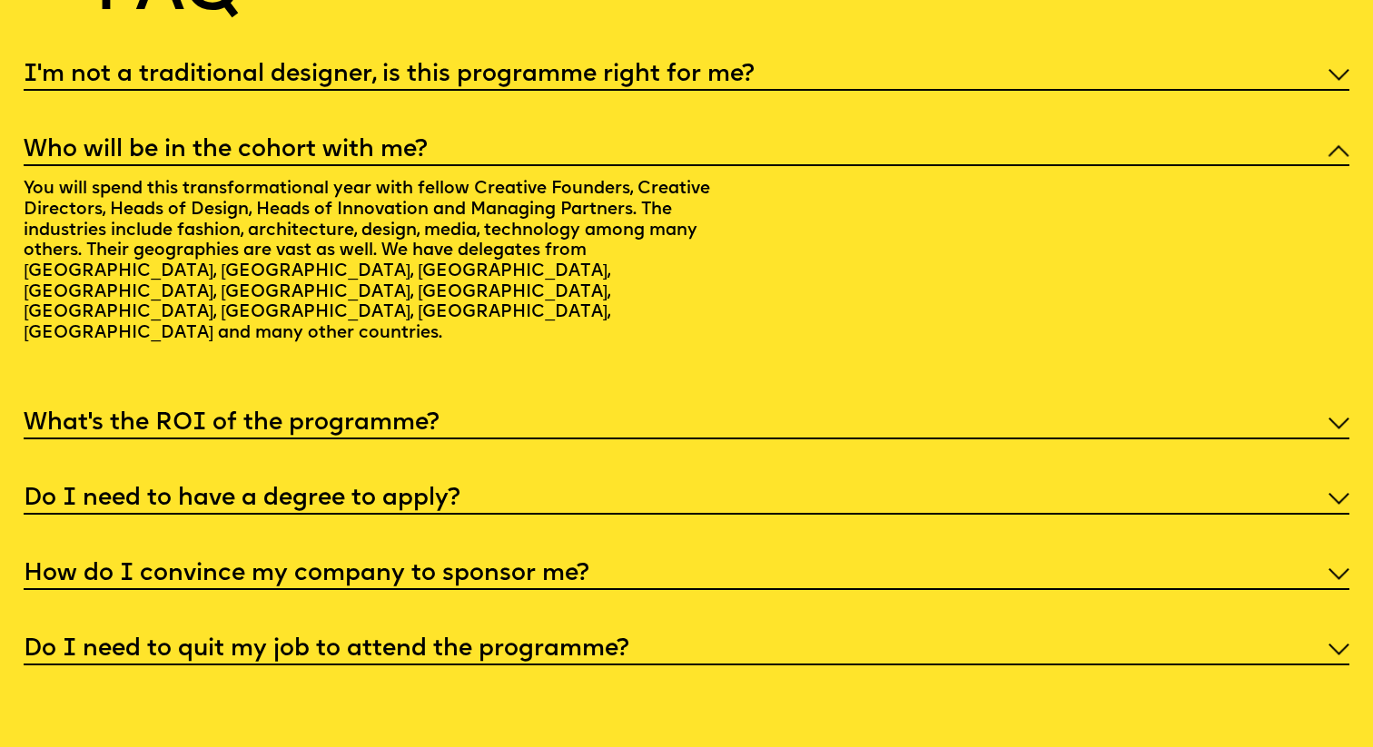
click at [272, 415] on h5 "What’s the ROI of the programme?" at bounding box center [232, 424] width 416 height 18
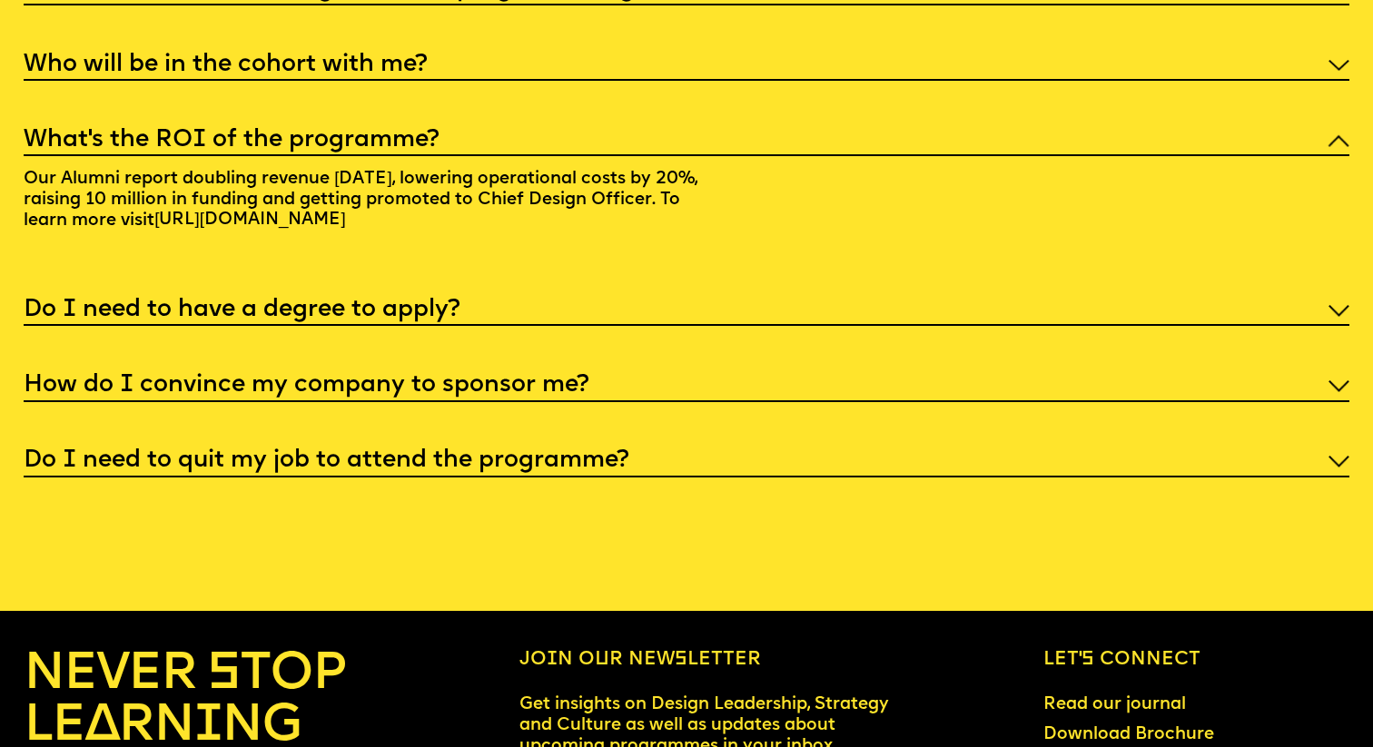
scroll to position [7320, 0]
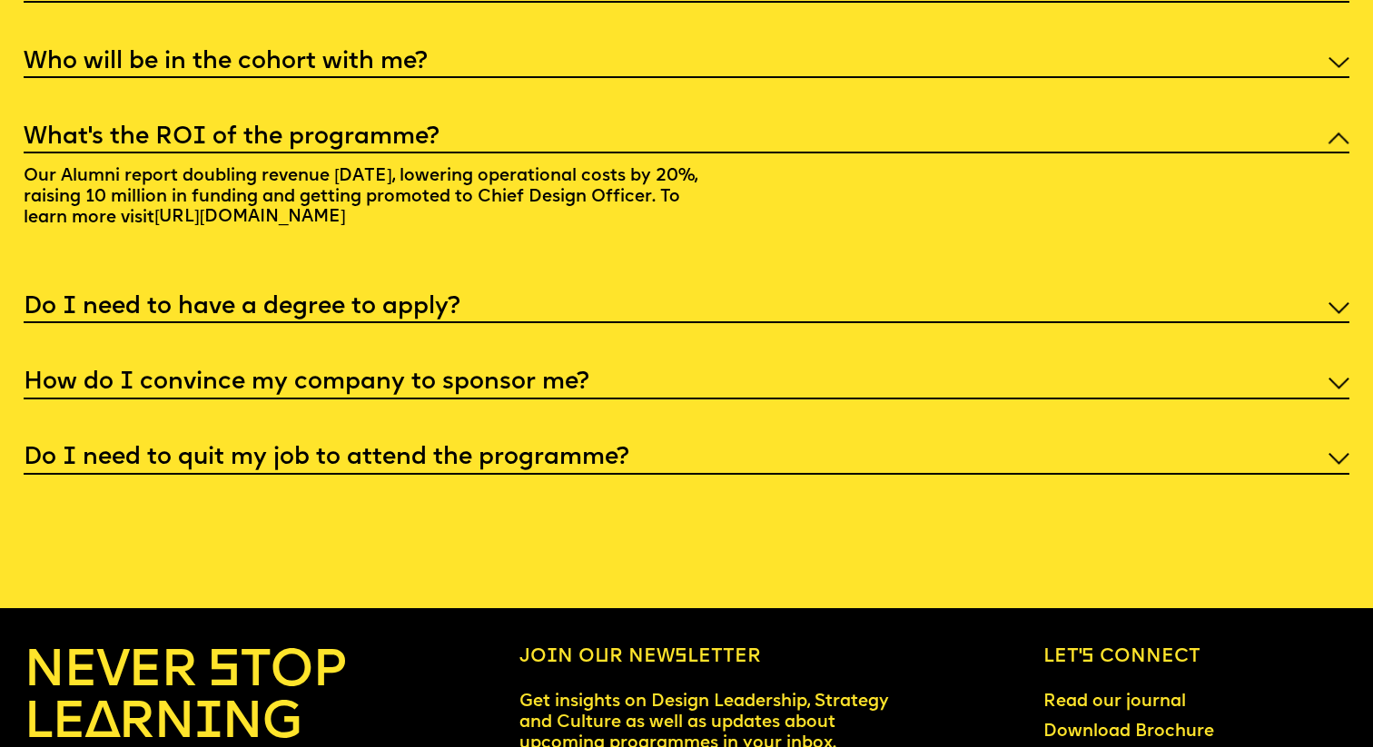
click at [272, 449] on h5 "Do I need to quit my job to attend the programme?" at bounding box center [327, 458] width 606 height 18
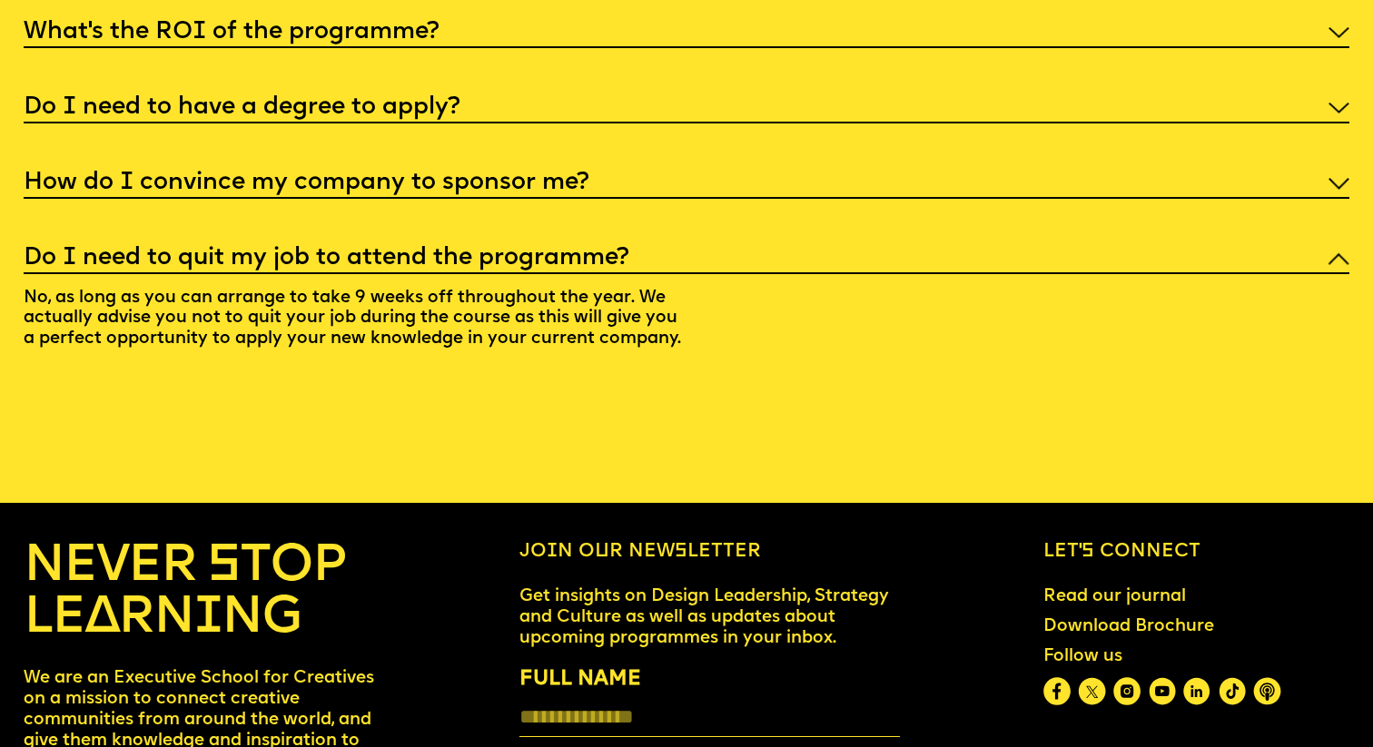
scroll to position [6980, 0]
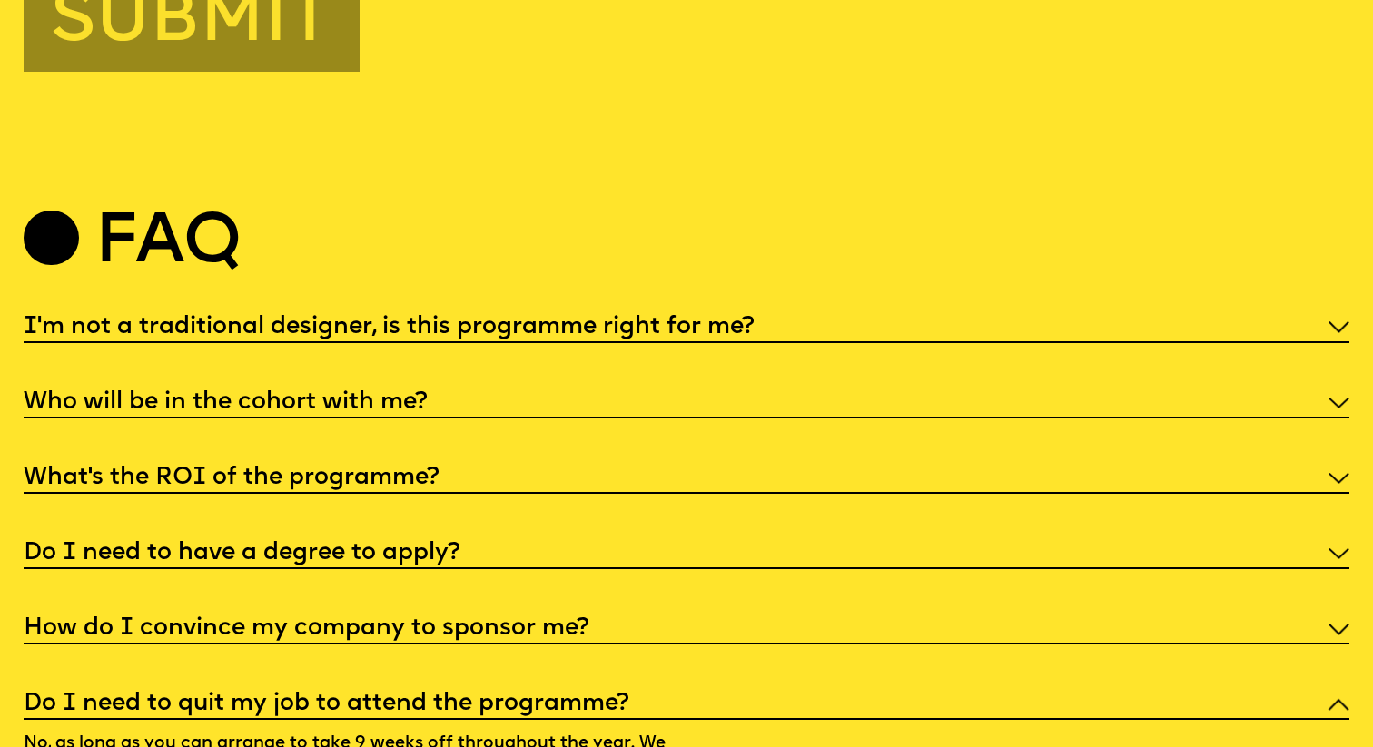
click at [399, 394] on h5 "Who will be in the cohort with me?" at bounding box center [226, 403] width 404 height 18
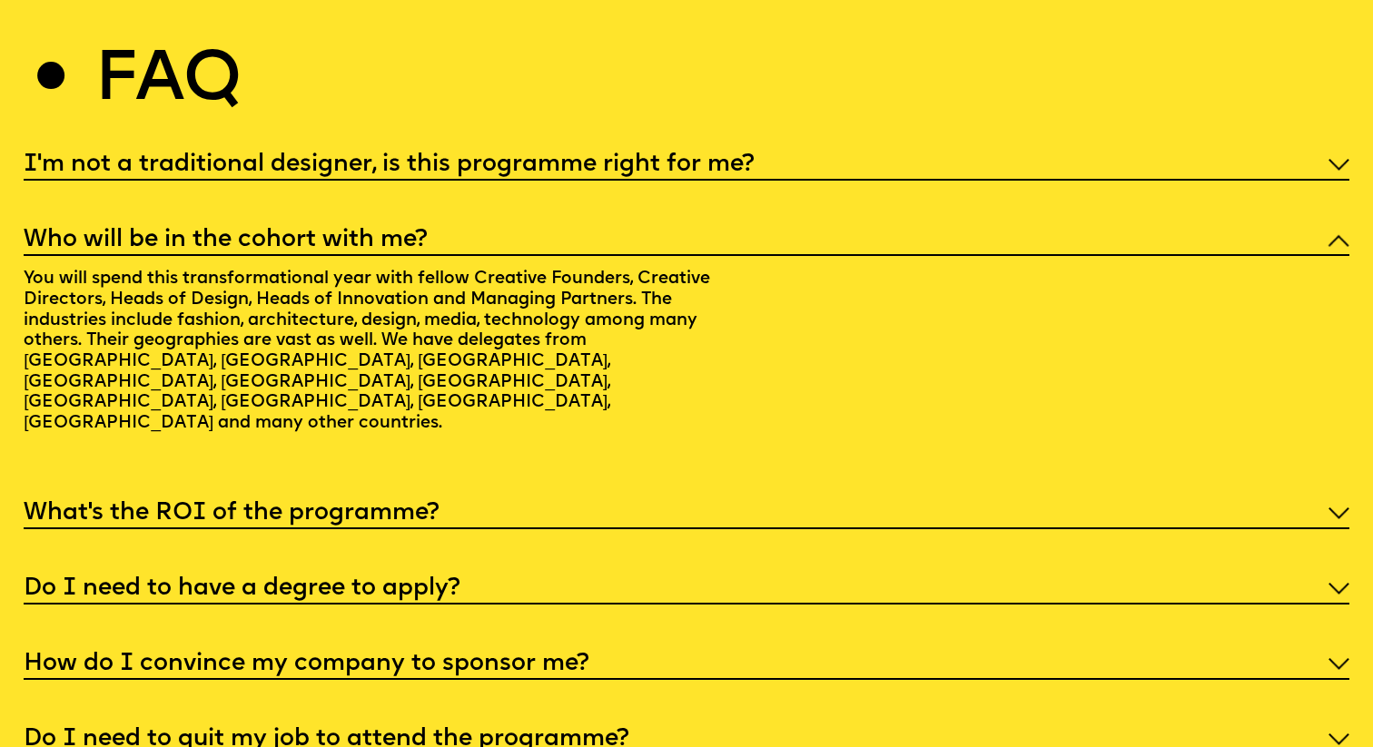
scroll to position [7191, 0]
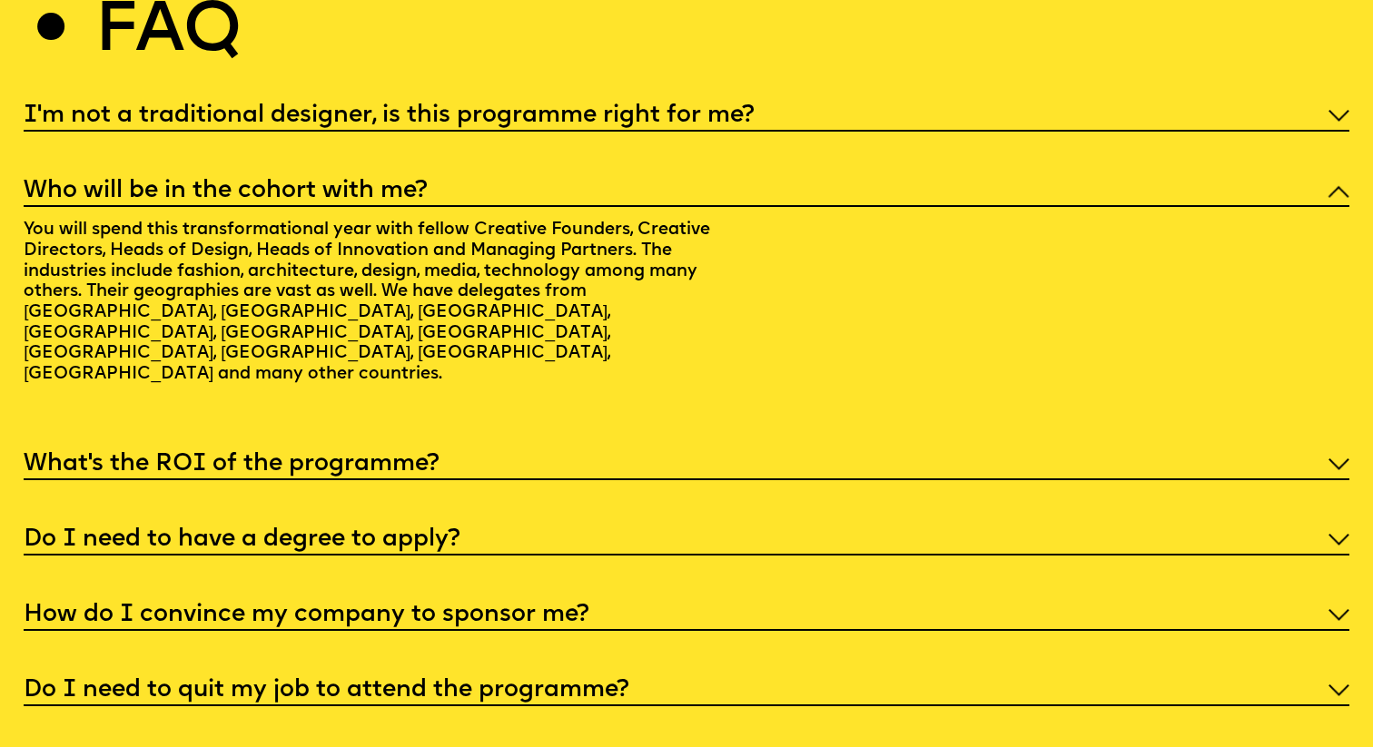
click at [379, 456] on h5 "What’s the ROI of the programme?" at bounding box center [232, 465] width 416 height 18
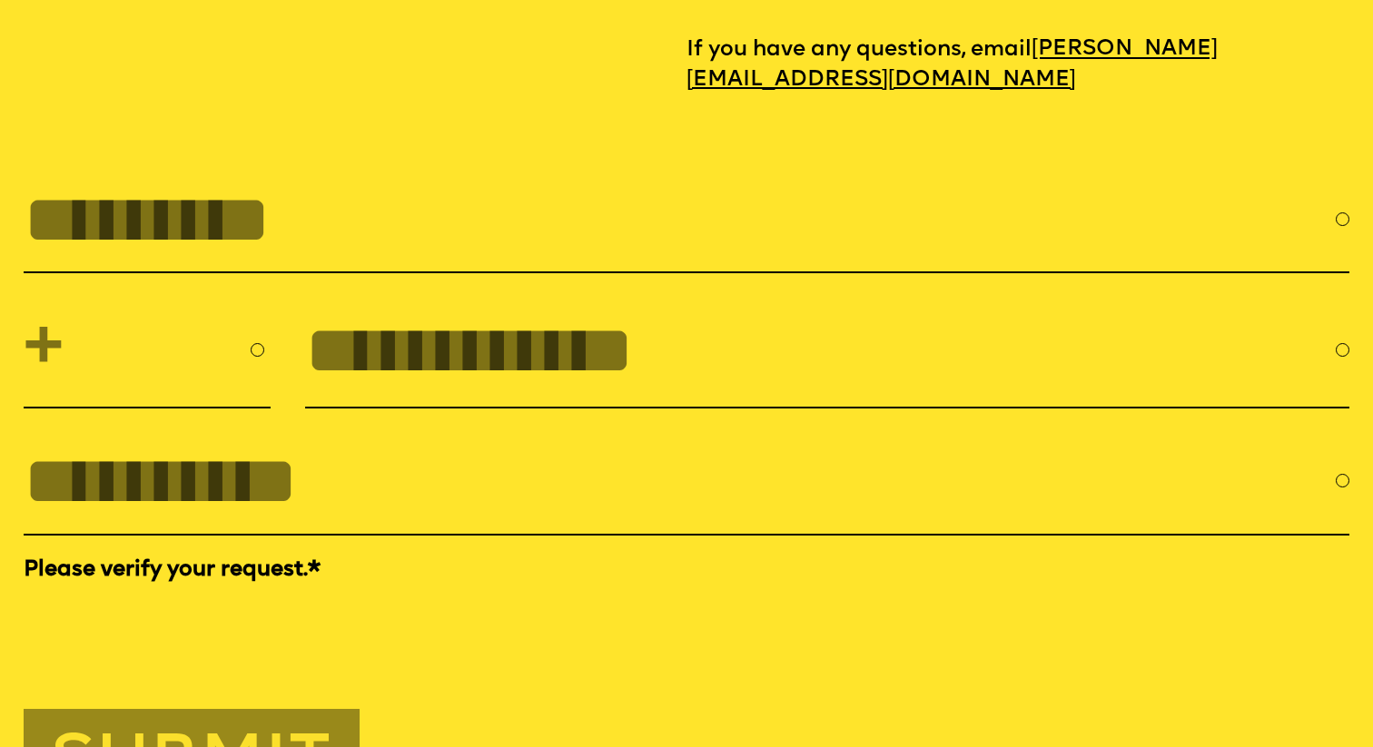
scroll to position [6235, 0]
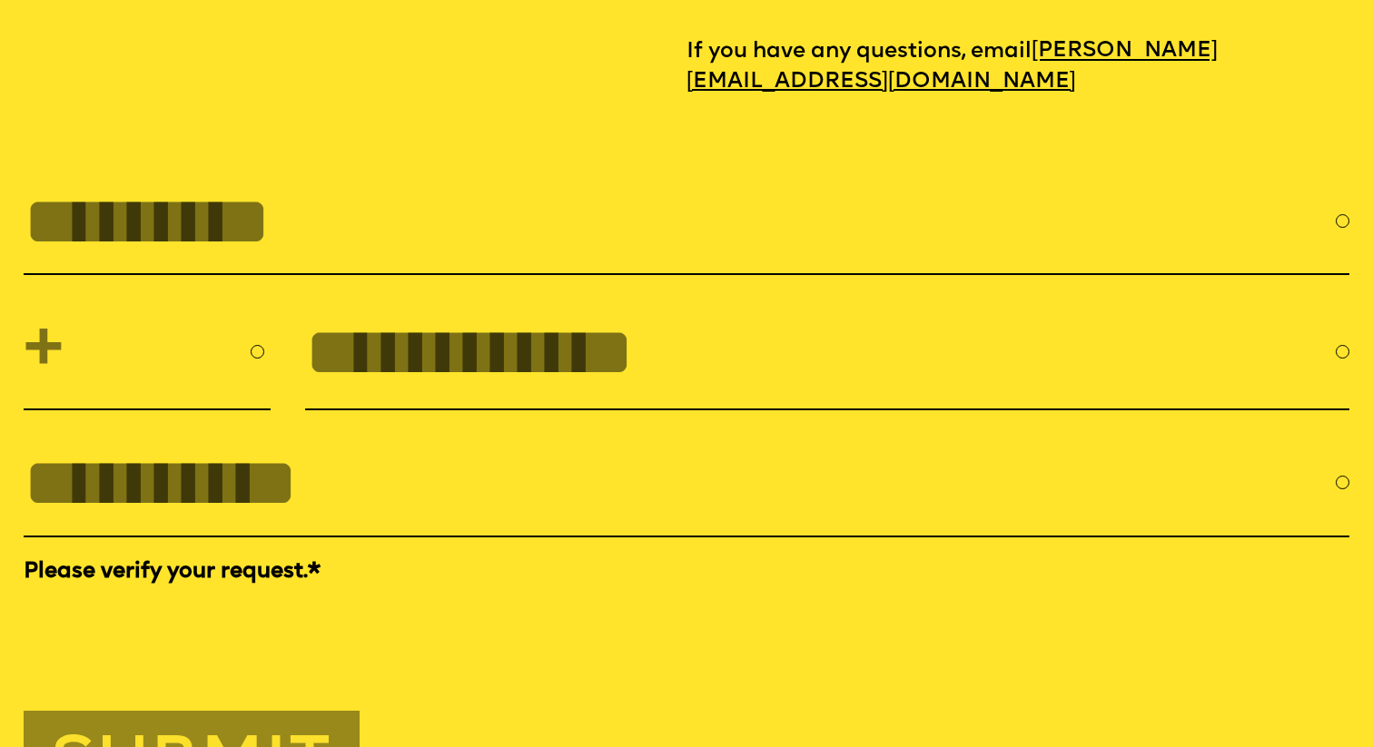
click at [174, 212] on input "FULL NAME" at bounding box center [679, 220] width 1311 height 77
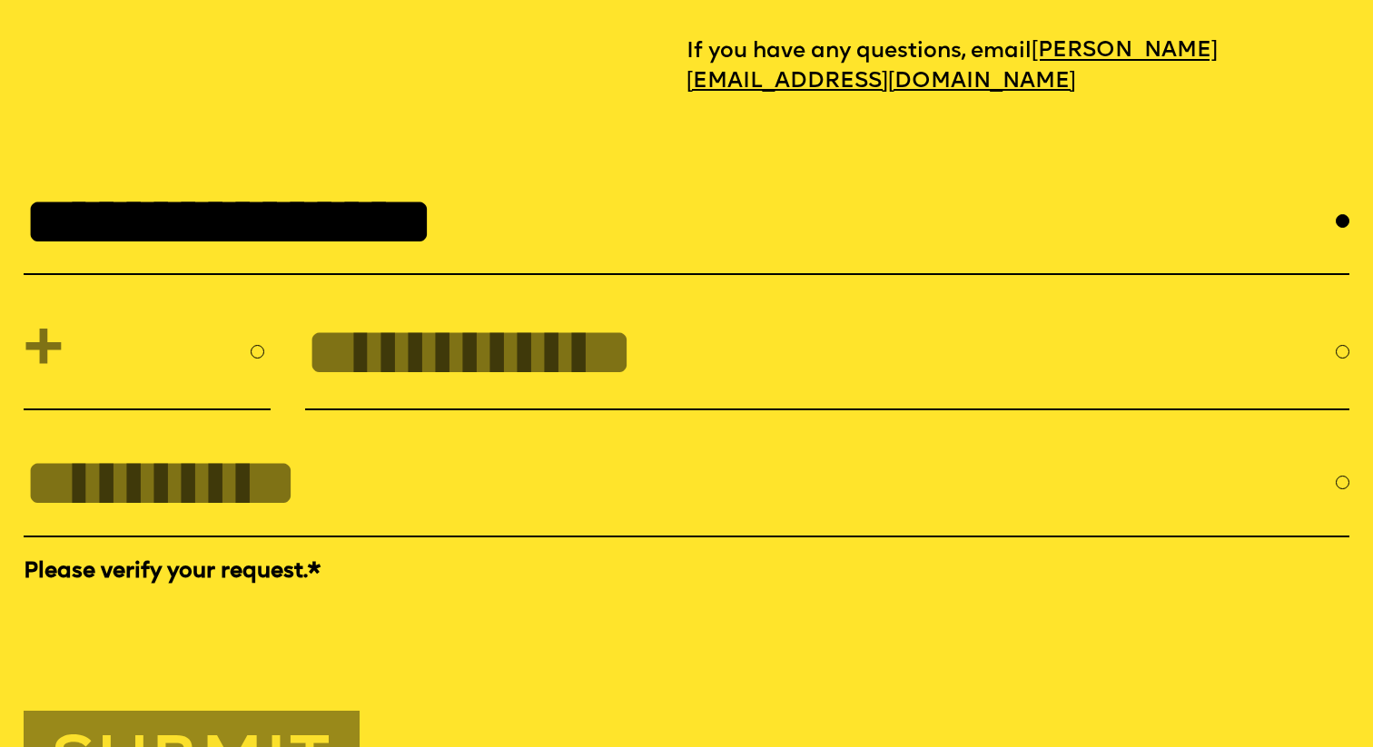
type input "**********"
click at [97, 314] on select "**********" at bounding box center [147, 352] width 247 height 85
select select "***"
click at [486, 323] on input "tel" at bounding box center [820, 351] width 1030 height 77
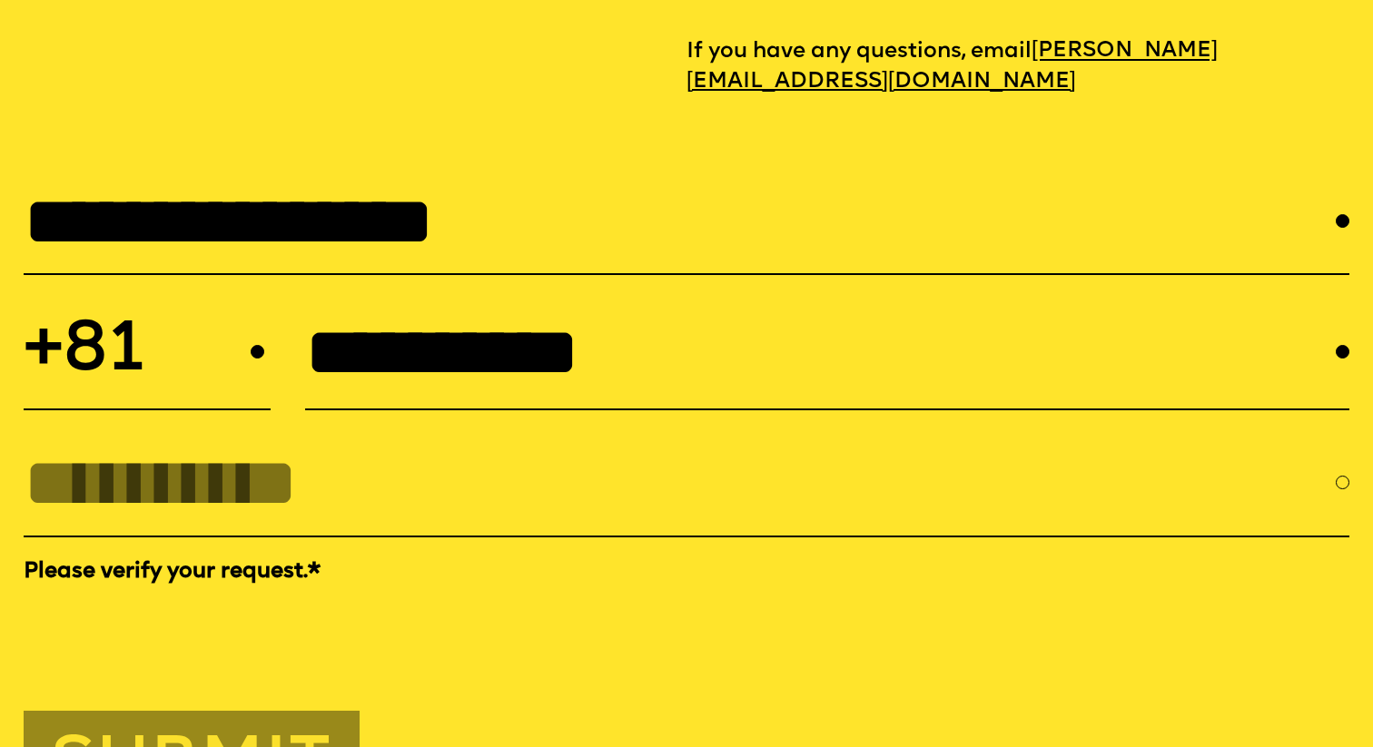
type input "**********"
click at [251, 458] on input "EMAIL *" at bounding box center [679, 482] width 1311 height 77
type input "**********"
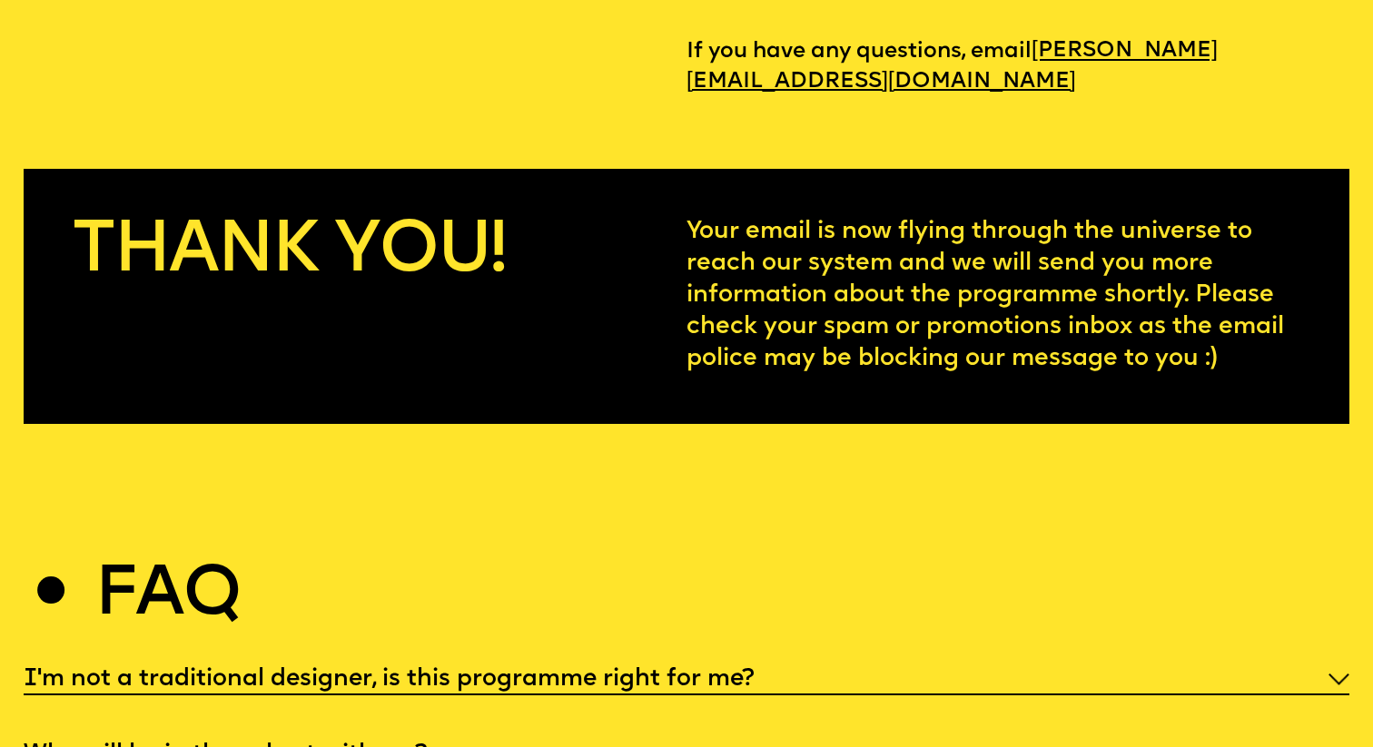
scroll to position [6094, 0]
